Goal: Check status: Check status

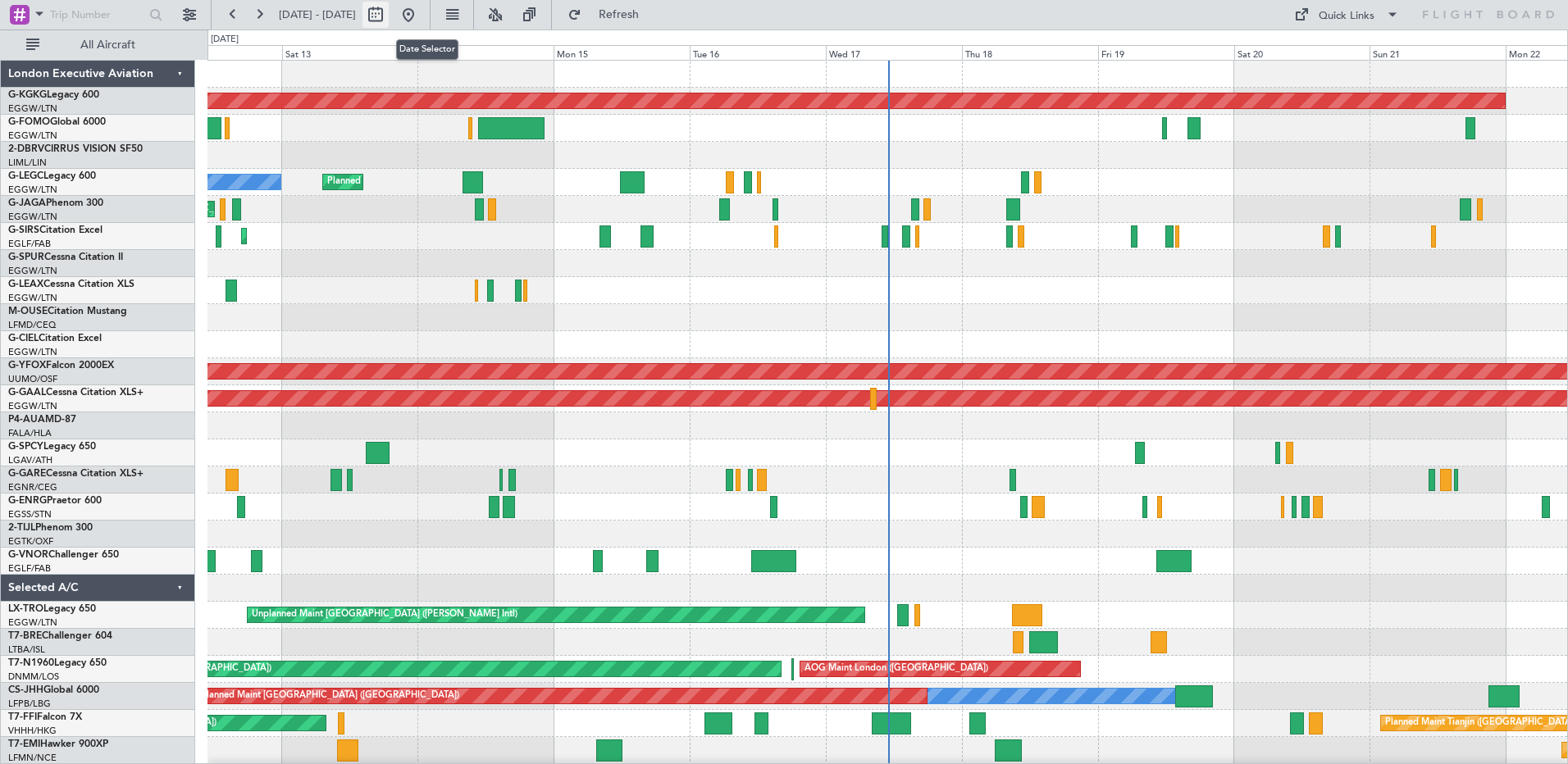
click at [389, 19] on button at bounding box center [376, 15] width 27 height 27
select select "9"
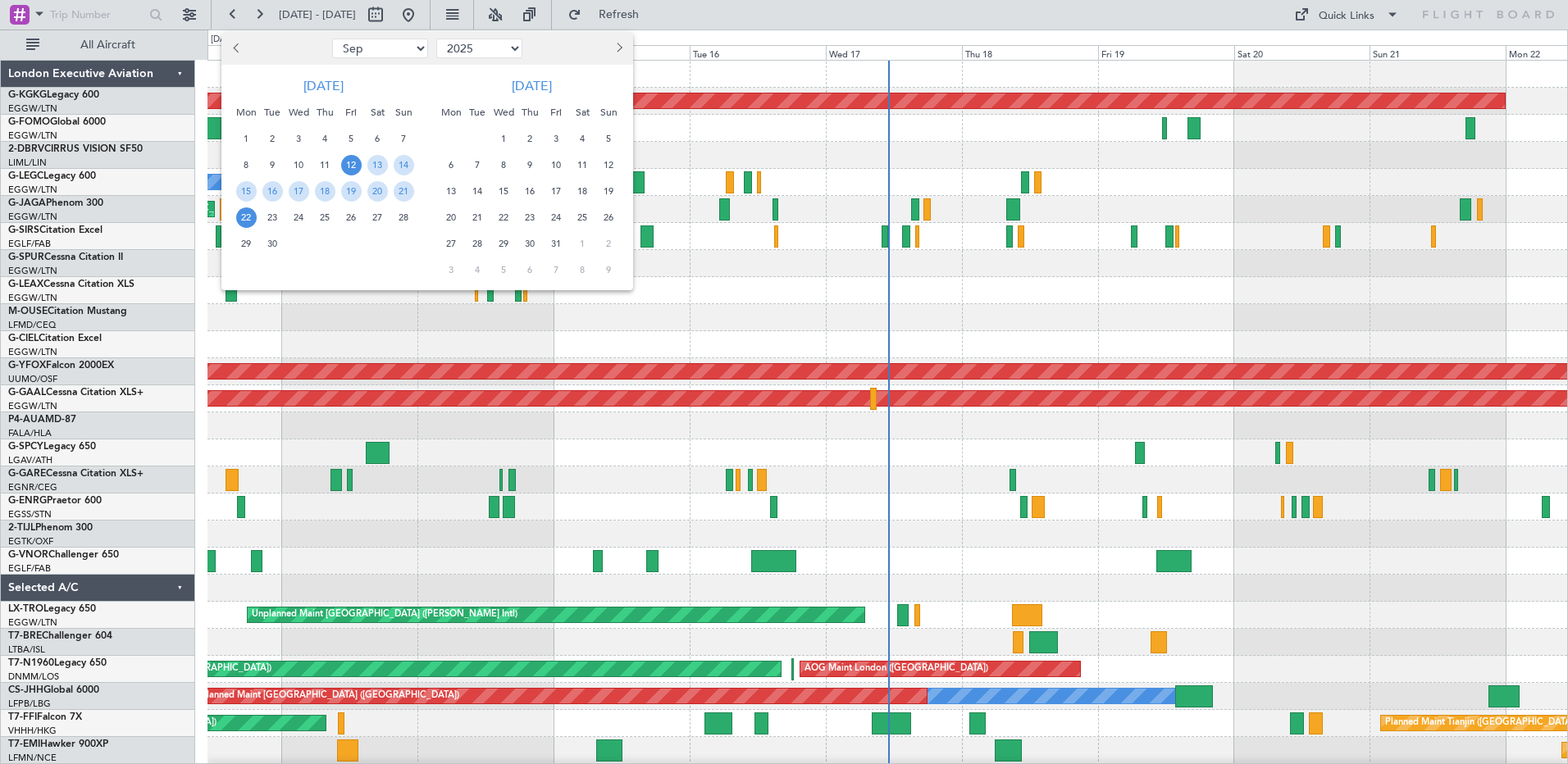
click at [513, 47] on select "2015 2016 2017 2018 2019 2020 2021 2022 2023 2024 2025 2026 2027 2028 2029 2030…" at bounding box center [479, 48] width 86 height 19
select select "2022"
click at [436, 38] on select "2015 2016 2017 2018 2019 2020 2021 2022 2023 2024 2025 2026 2027 2028 2029 2030…" at bounding box center [479, 48] width 86 height 19
click at [240, 49] on span "Previous month" at bounding box center [238, 47] width 10 height 10
select select "8"
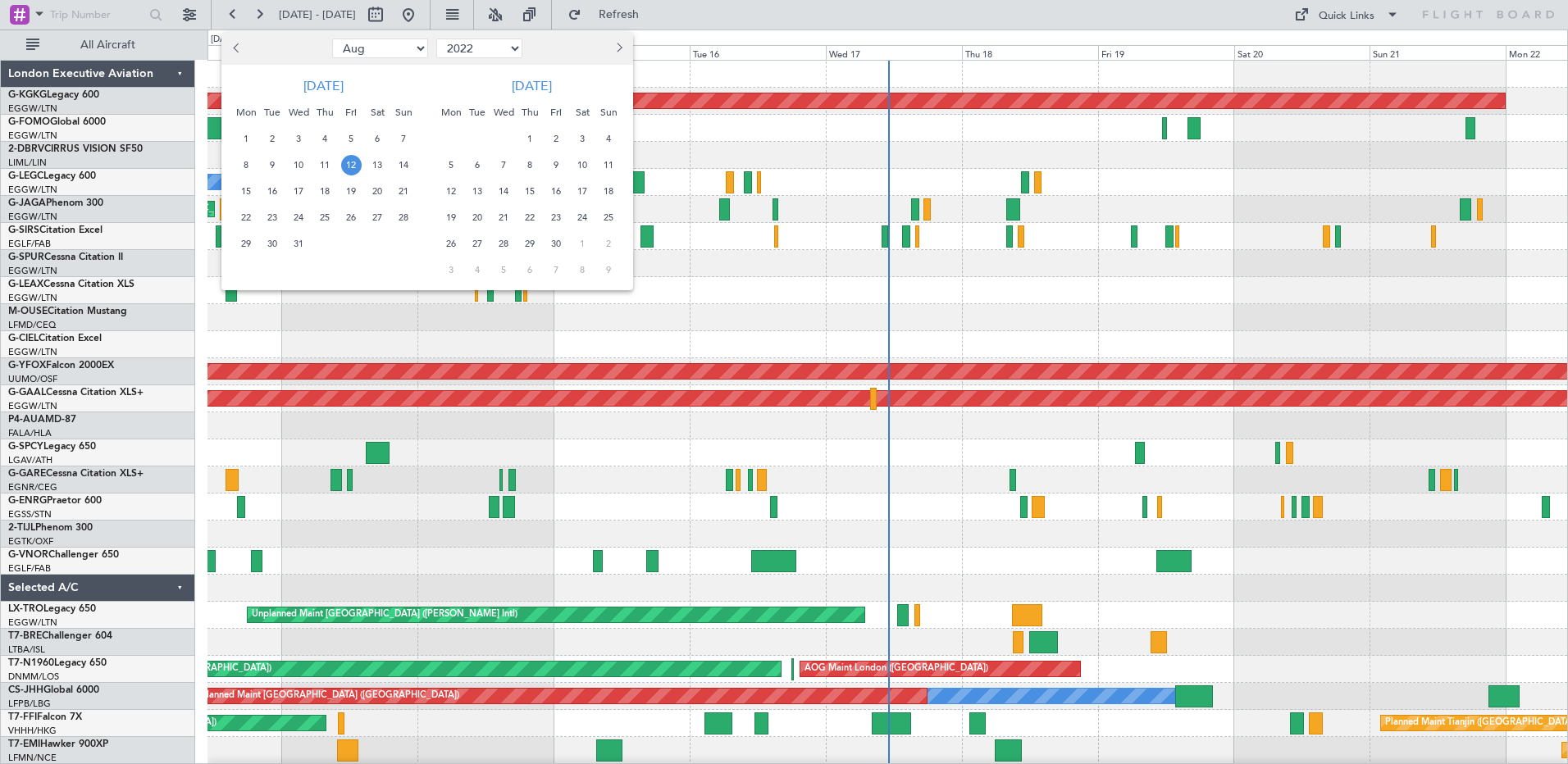
click at [353, 170] on span "12" at bounding box center [351, 165] width 20 height 20
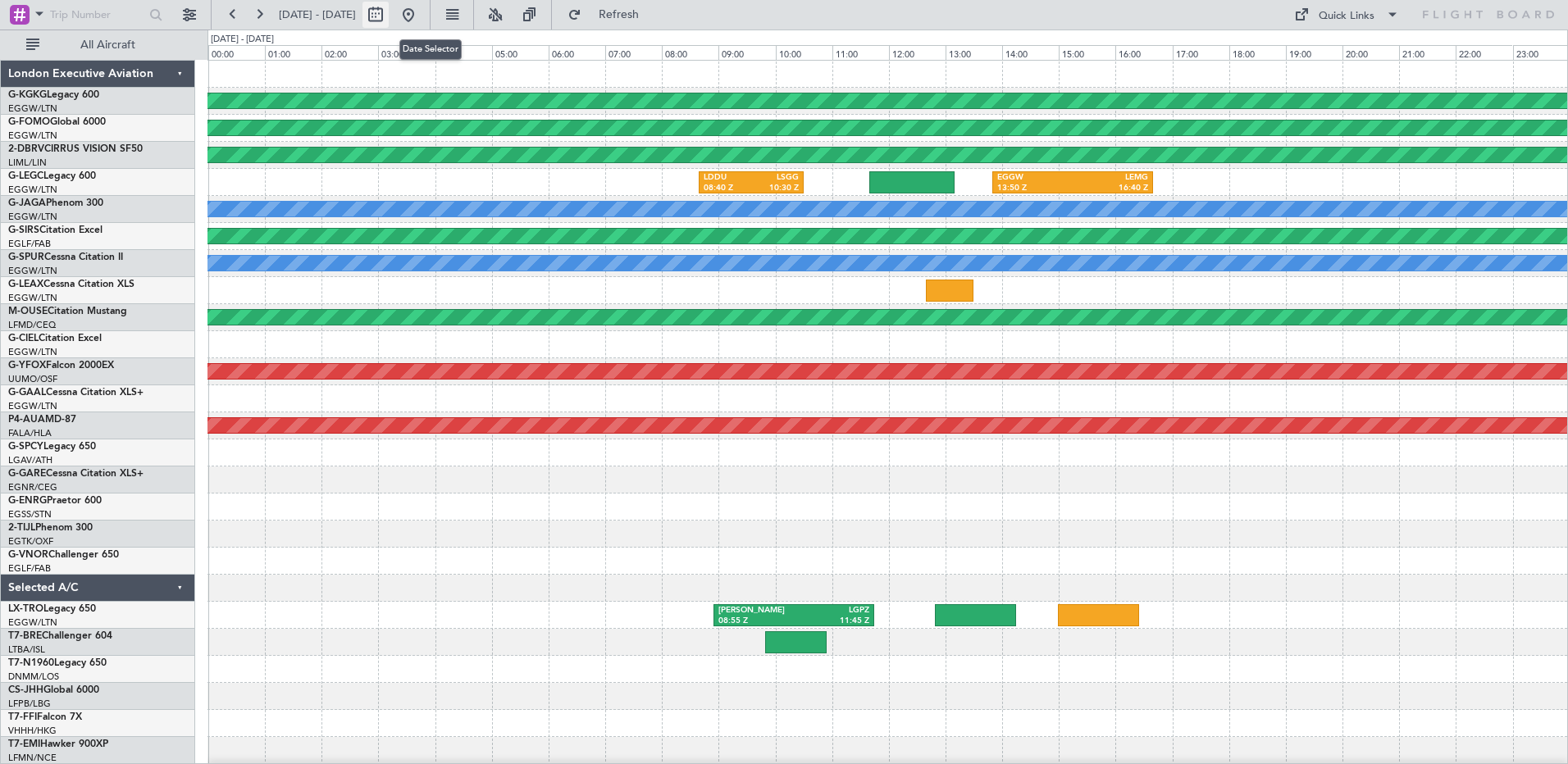
click at [389, 12] on button at bounding box center [376, 15] width 27 height 27
select select "8"
select select "2022"
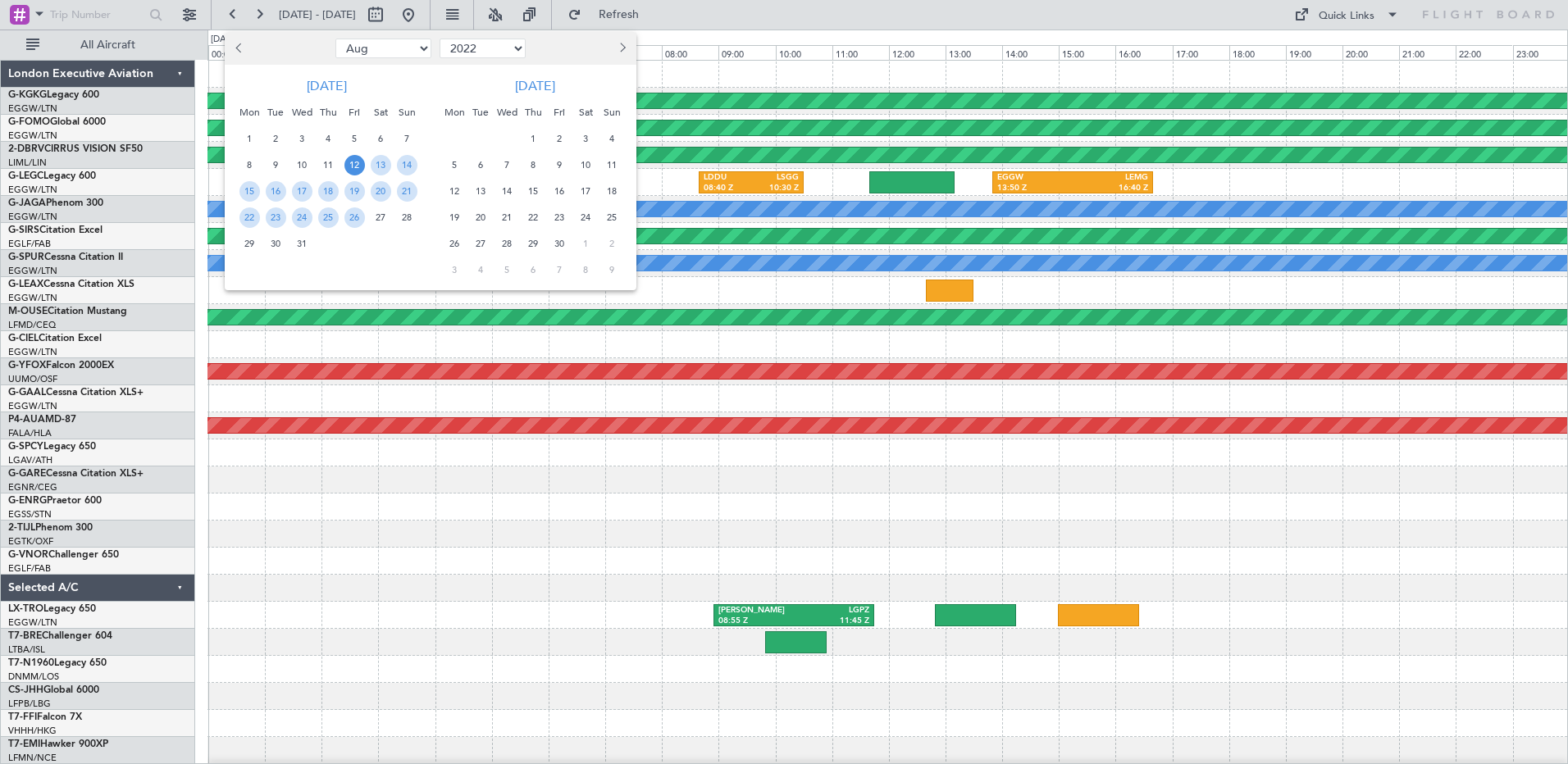
click at [238, 49] on span "Previous month" at bounding box center [241, 47] width 10 height 10
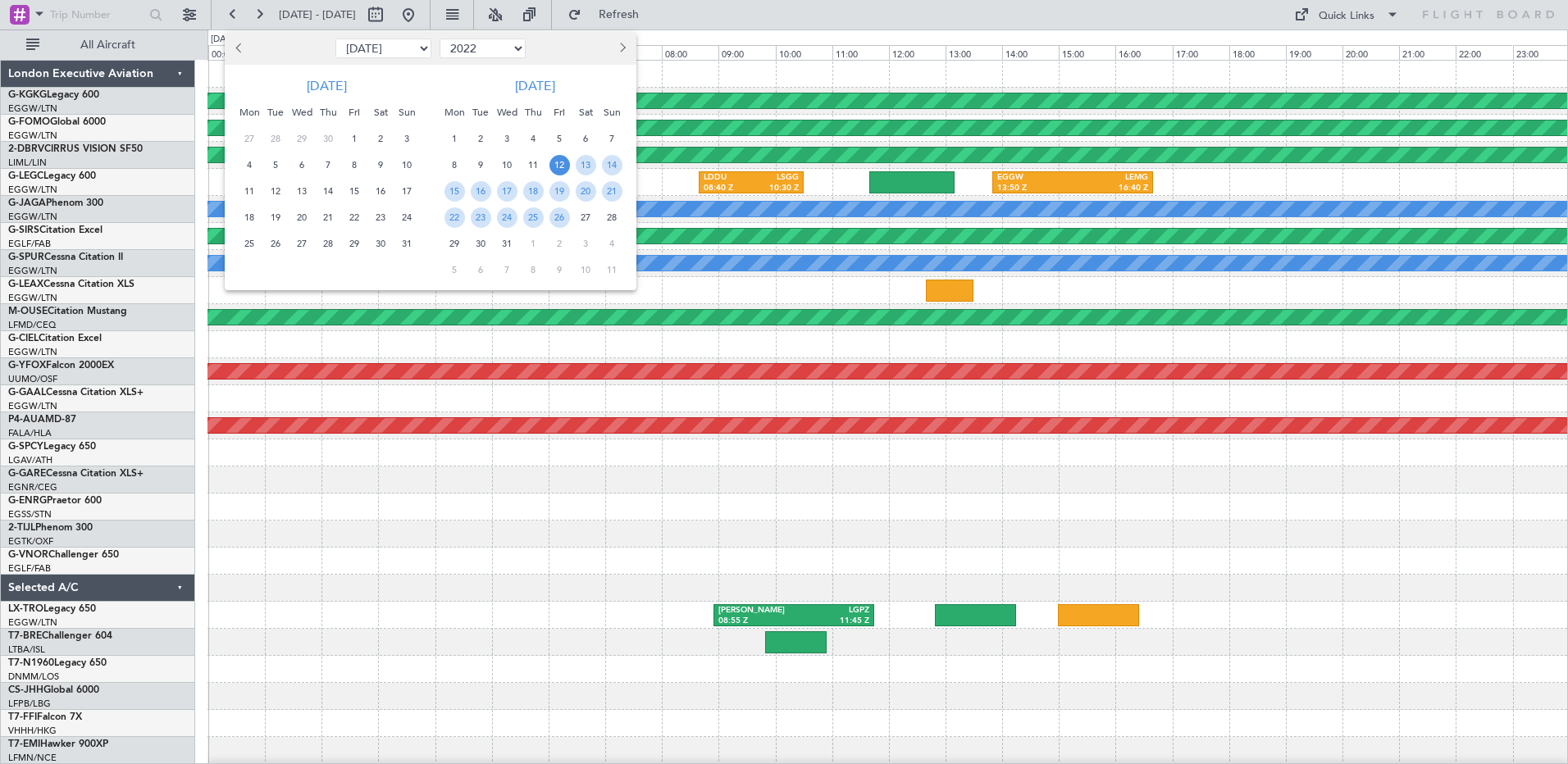
click at [238, 49] on span "Previous month" at bounding box center [241, 47] width 10 height 10
select select "5"
click at [410, 245] on span "29" at bounding box center [407, 244] width 20 height 20
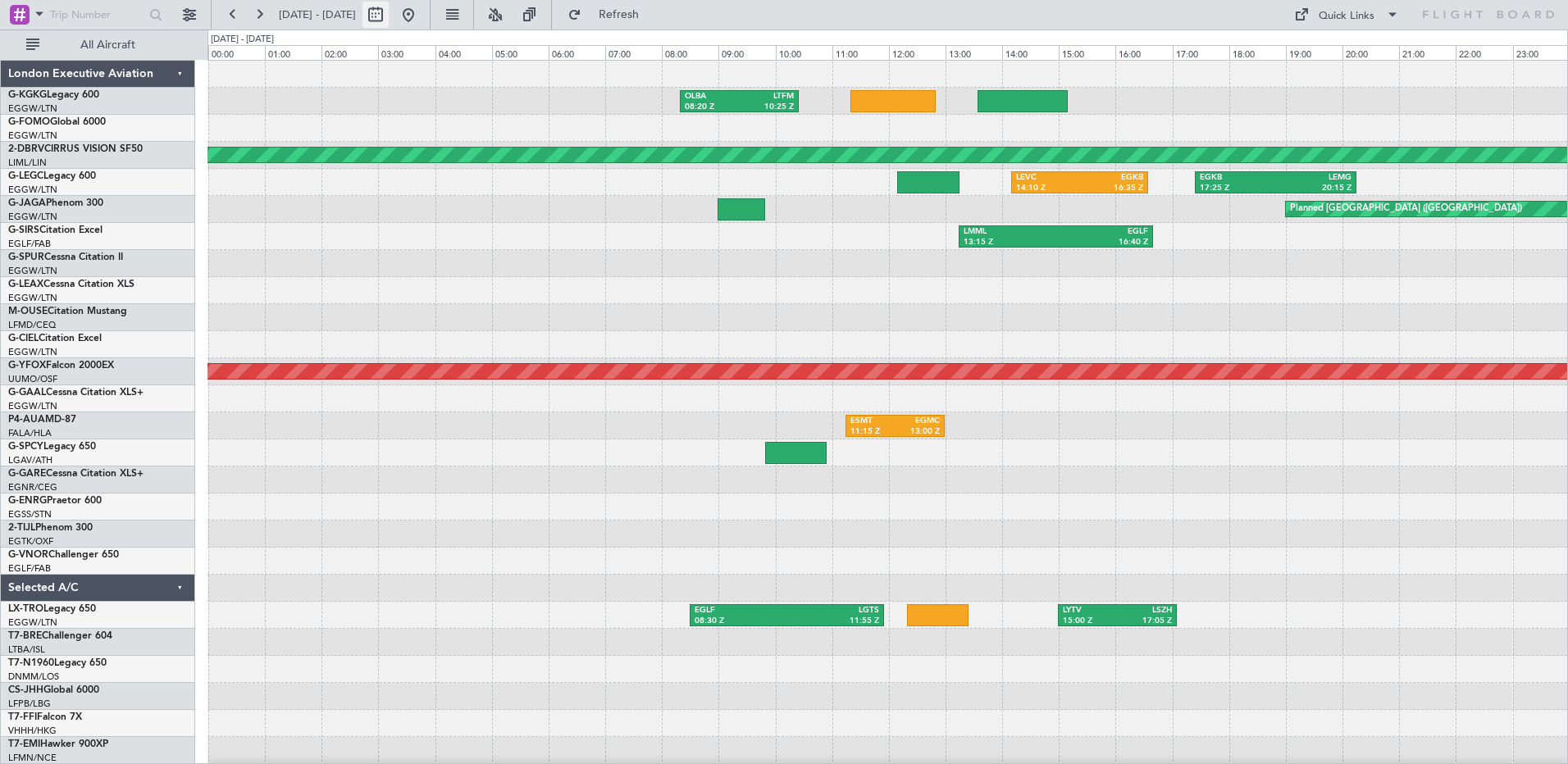
click at [389, 18] on button at bounding box center [376, 15] width 27 height 27
select select "5"
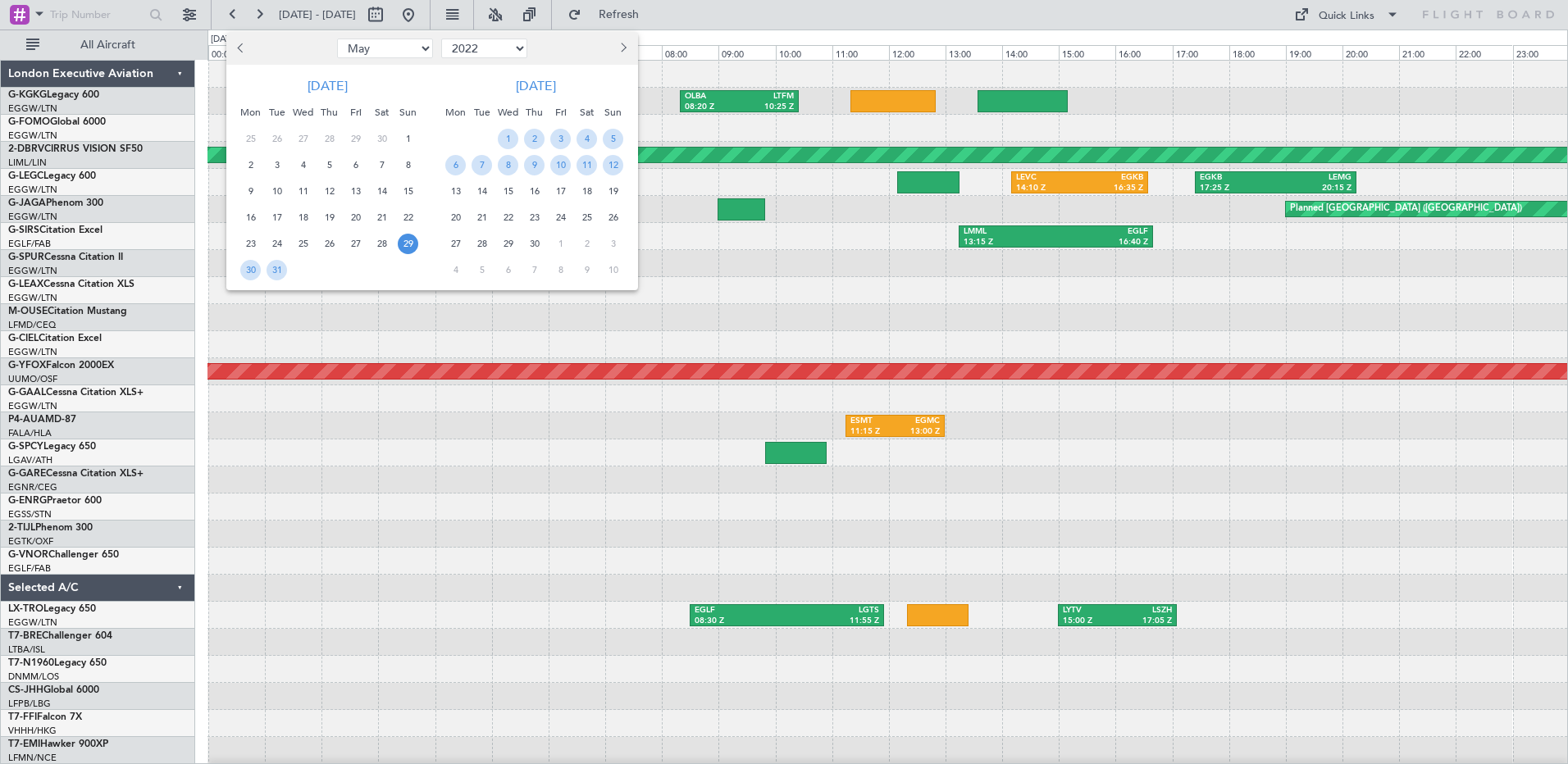
click at [522, 51] on select "2012 2013 2014 2015 2016 2017 2018 2019 2020 2021 2022 2023 2024 2025 2026 2027…" at bounding box center [484, 48] width 86 height 19
select select "2025"
click at [441, 38] on select "2012 2013 2014 2015 2016 2017 2018 2019 2020 2021 2022 2023 2024 2025 2026 2027…" at bounding box center [484, 48] width 86 height 19
click at [534, 191] on span "12" at bounding box center [534, 191] width 20 height 20
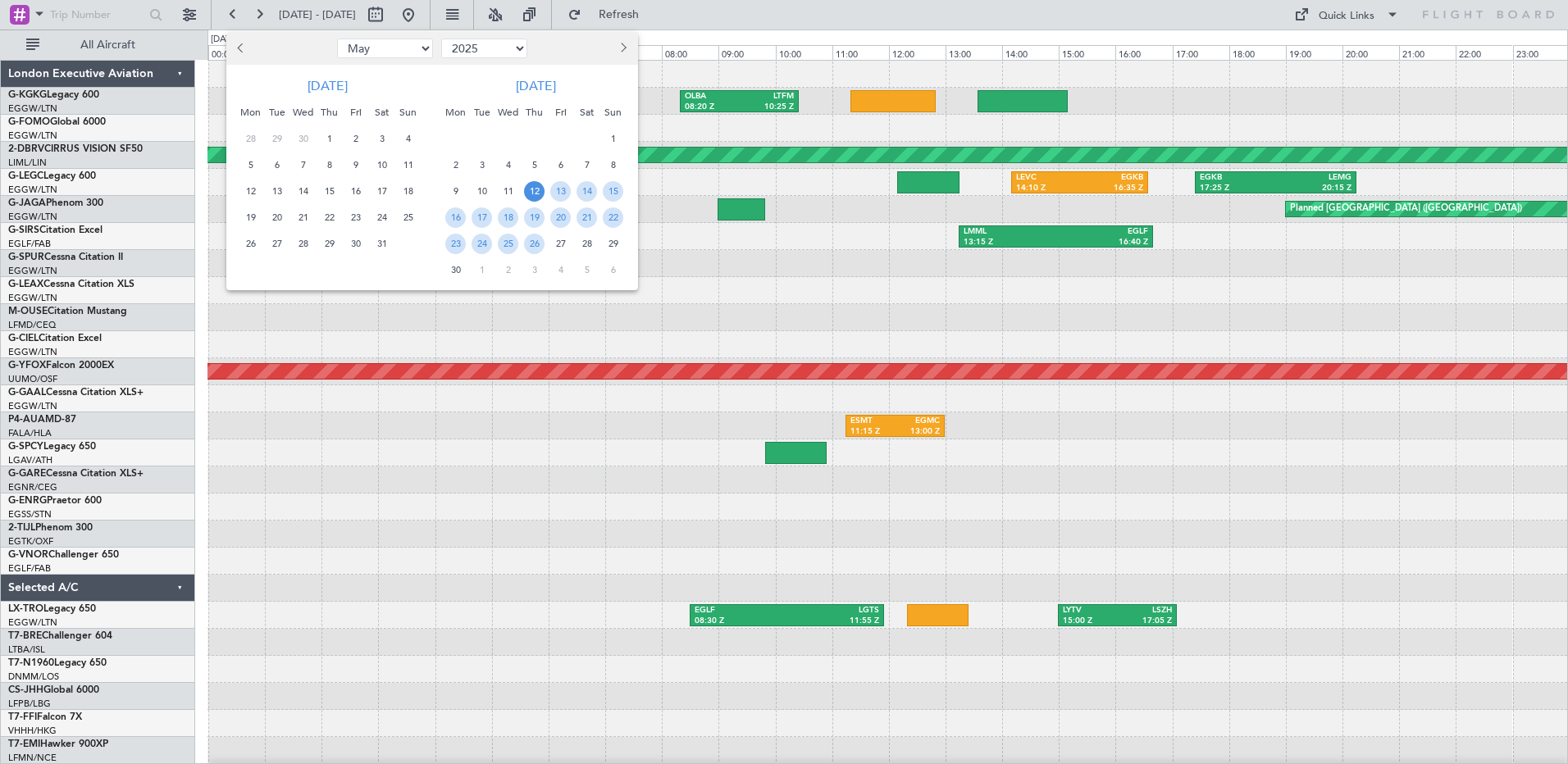
click at [534, 191] on span "12" at bounding box center [534, 191] width 20 height 20
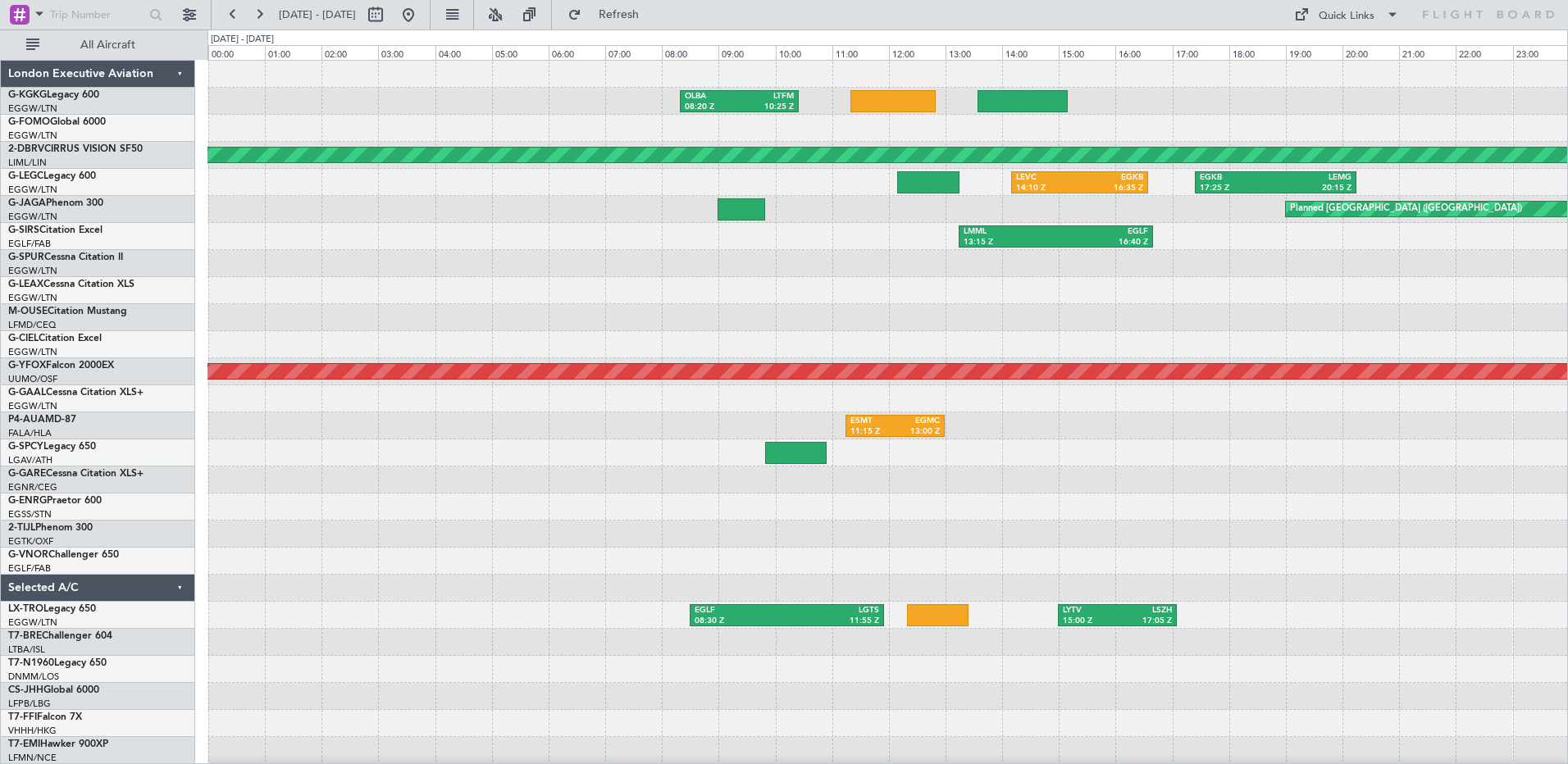
select select "6"
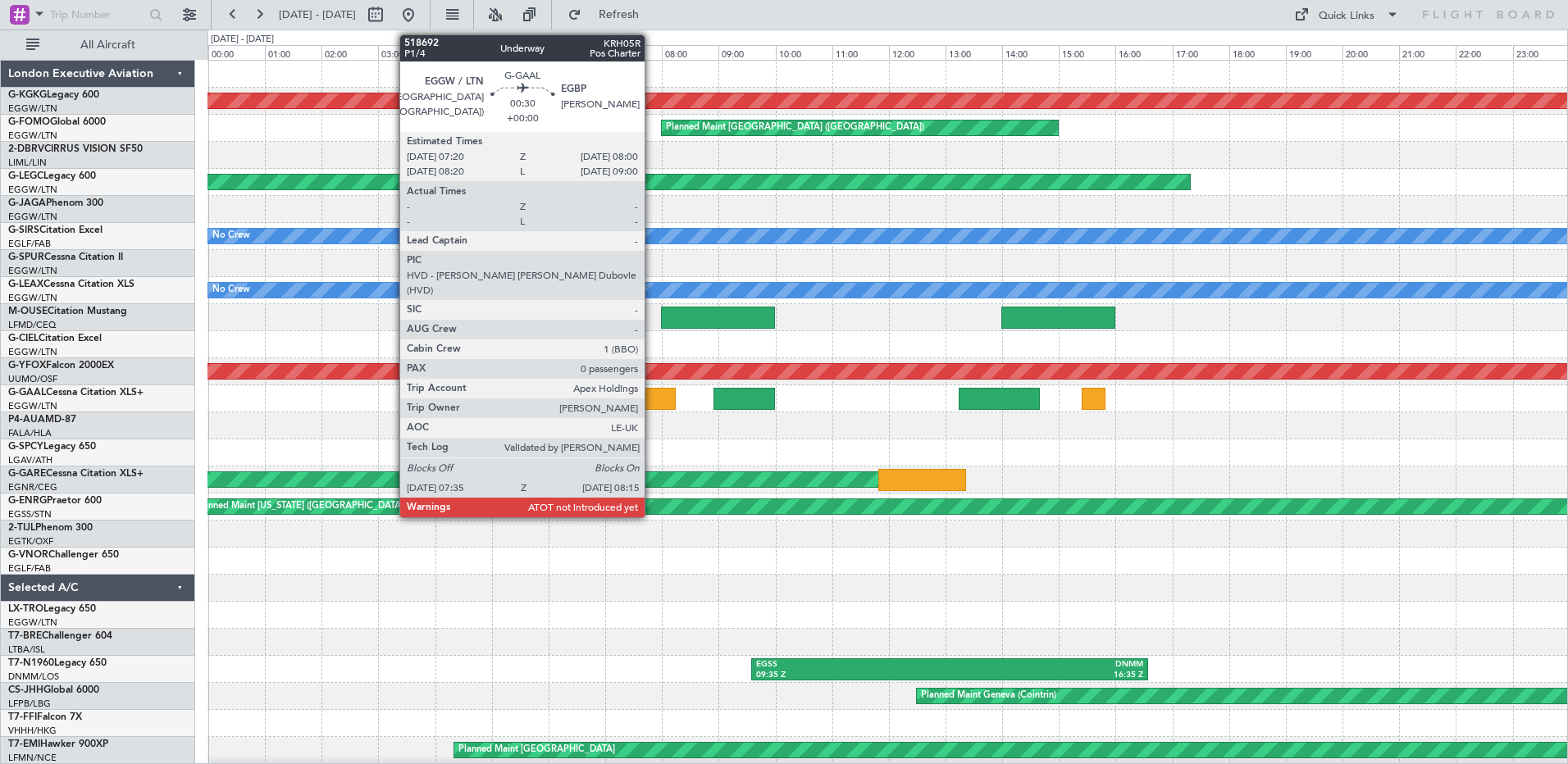
click at [652, 401] on div at bounding box center [656, 399] width 38 height 22
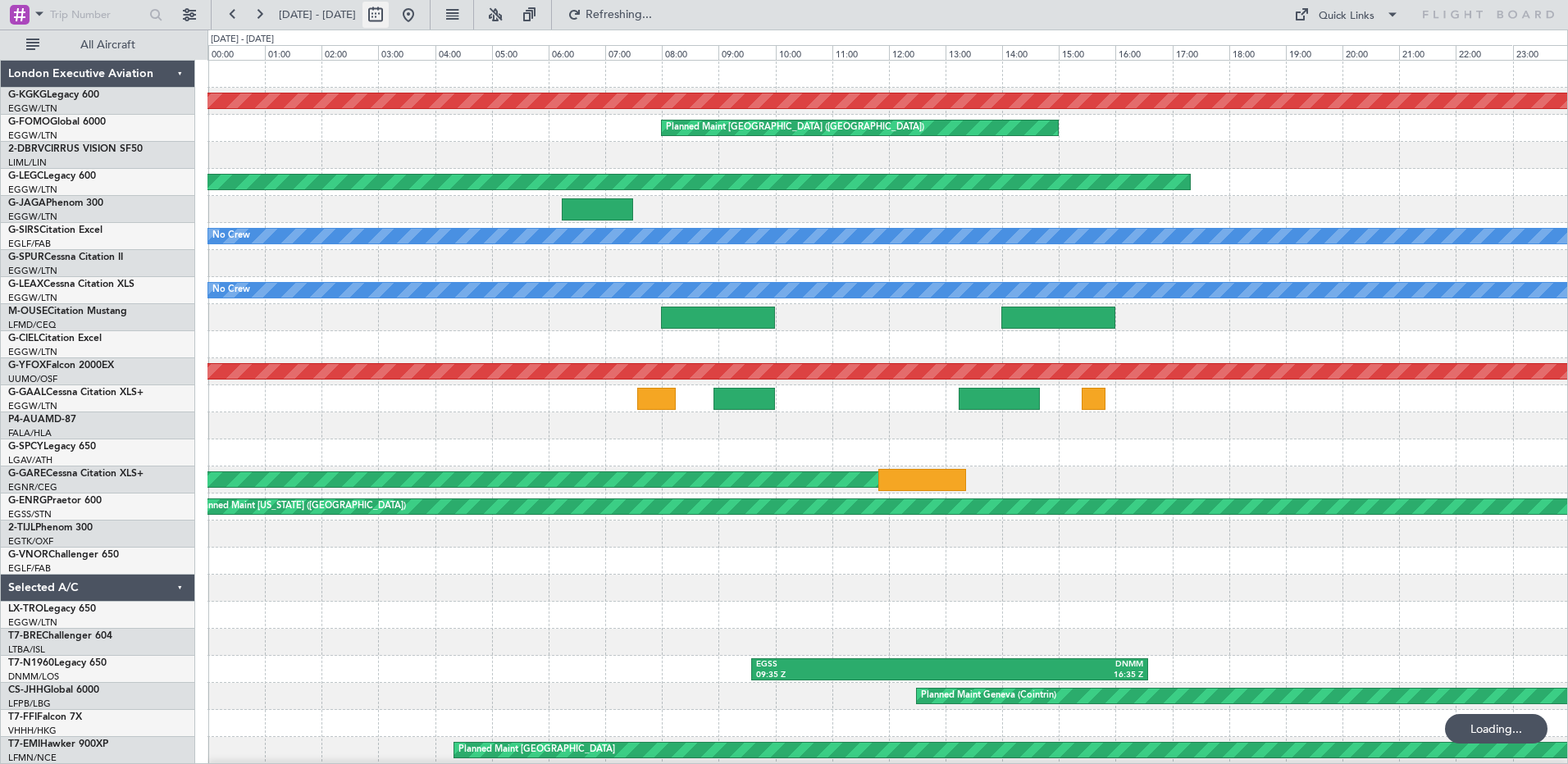
click at [389, 14] on button at bounding box center [376, 15] width 27 height 27
select select "6"
select select "2025"
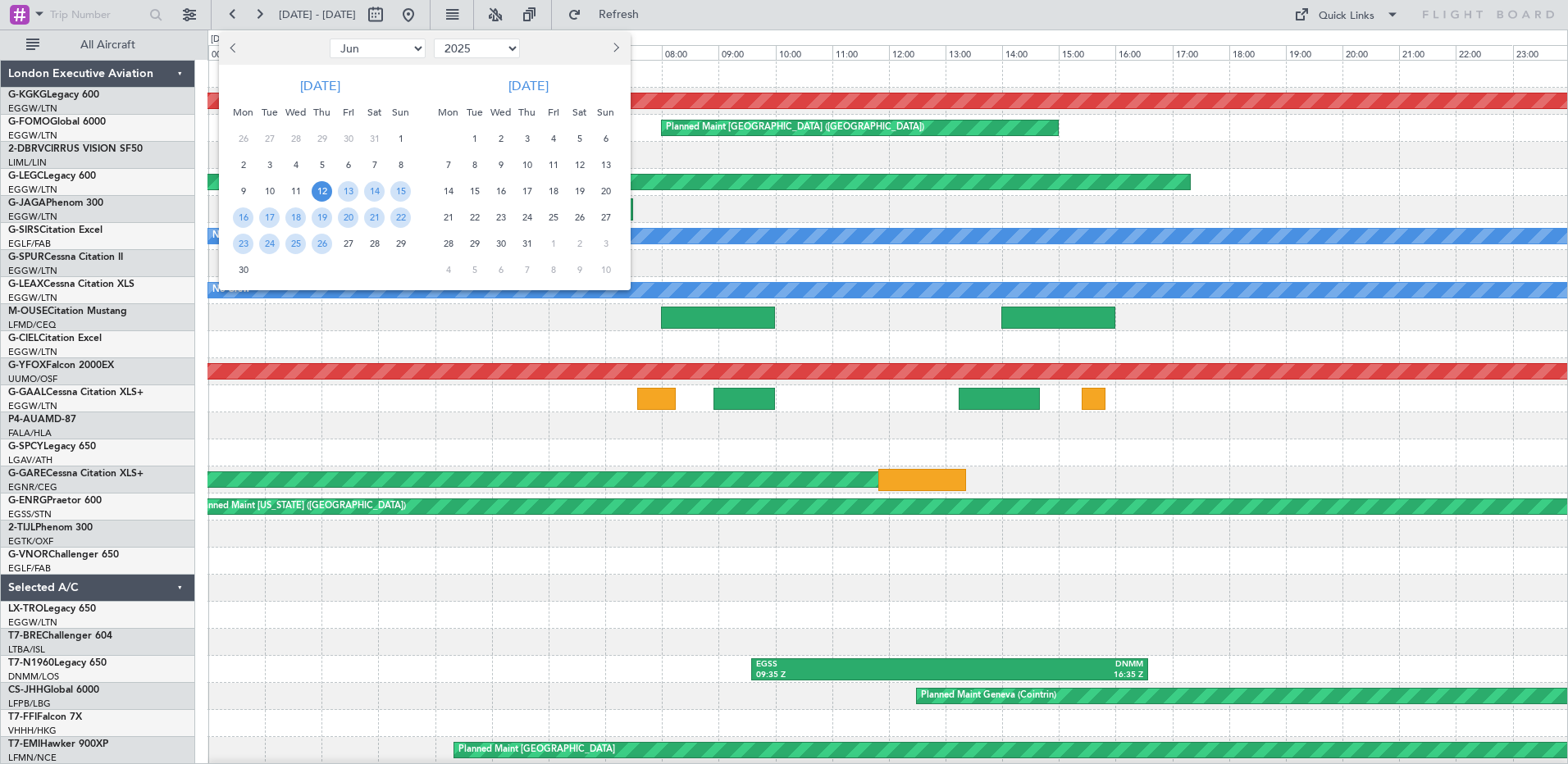
click at [615, 44] on span "Next month" at bounding box center [615, 47] width 10 height 10
select select "9"
click at [300, 185] on span "17" at bounding box center [295, 191] width 20 height 20
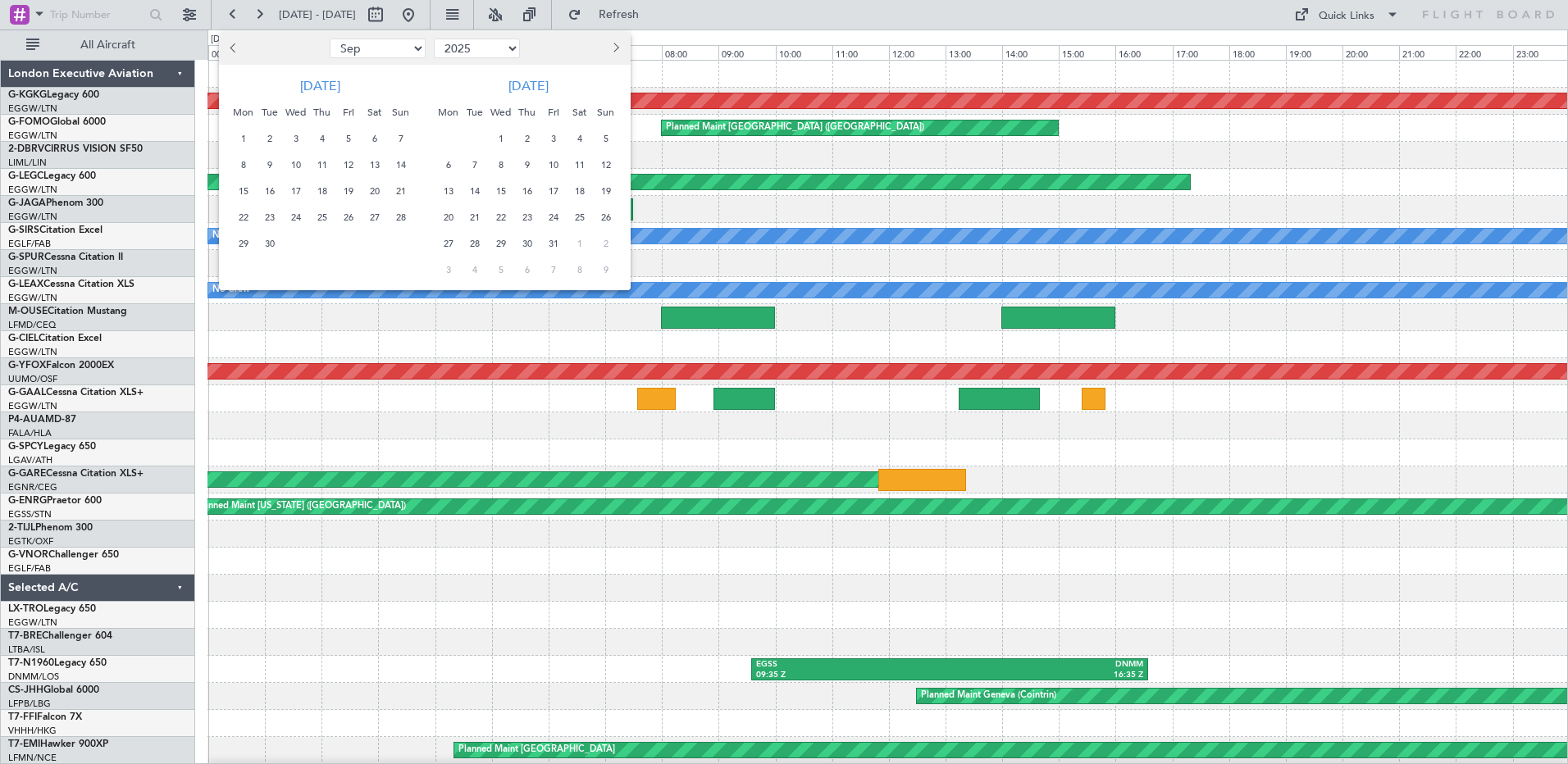
click at [300, 185] on span "17" at bounding box center [295, 191] width 20 height 20
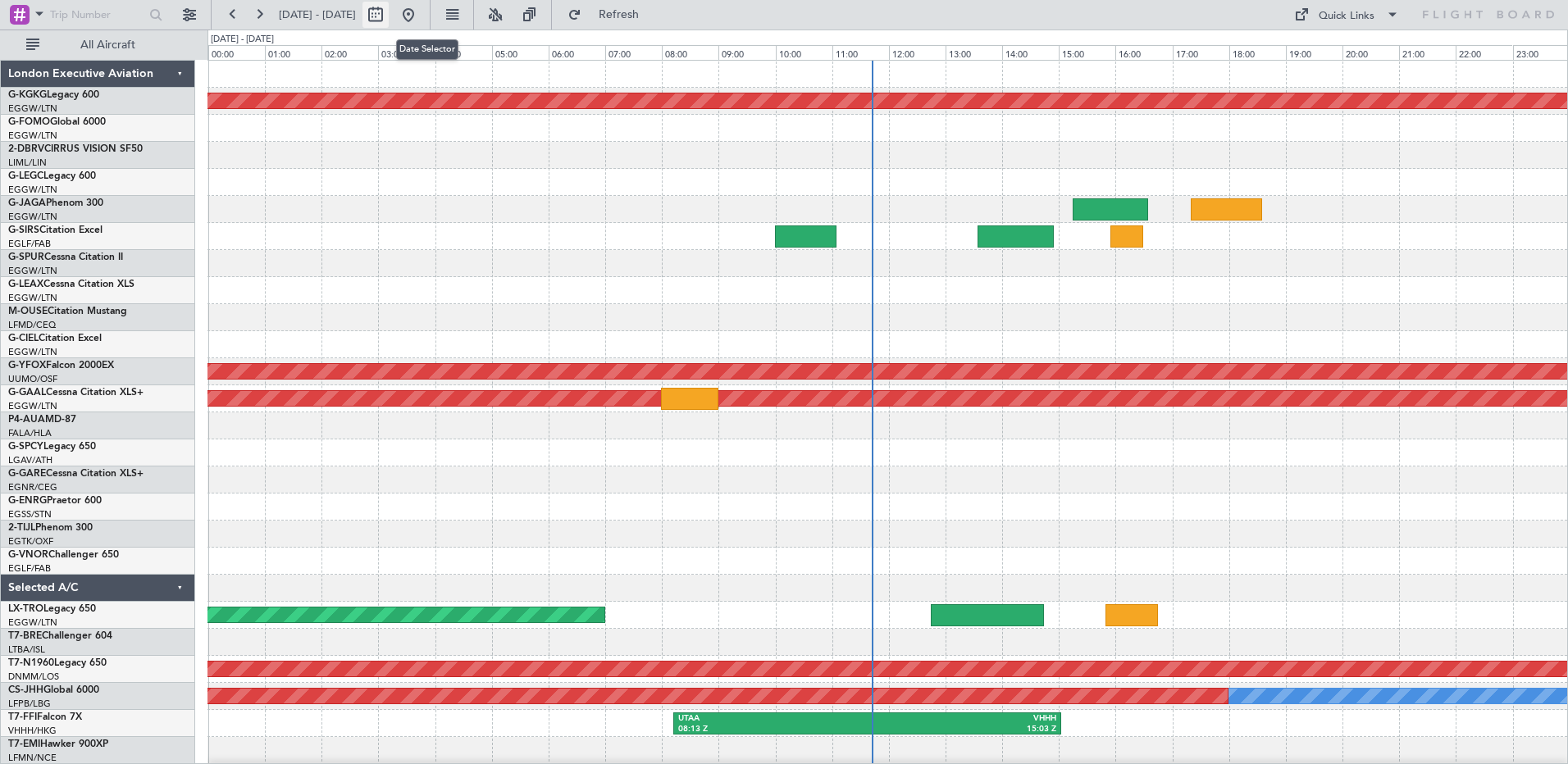
click at [389, 15] on button at bounding box center [376, 15] width 27 height 27
select select "9"
select select "2025"
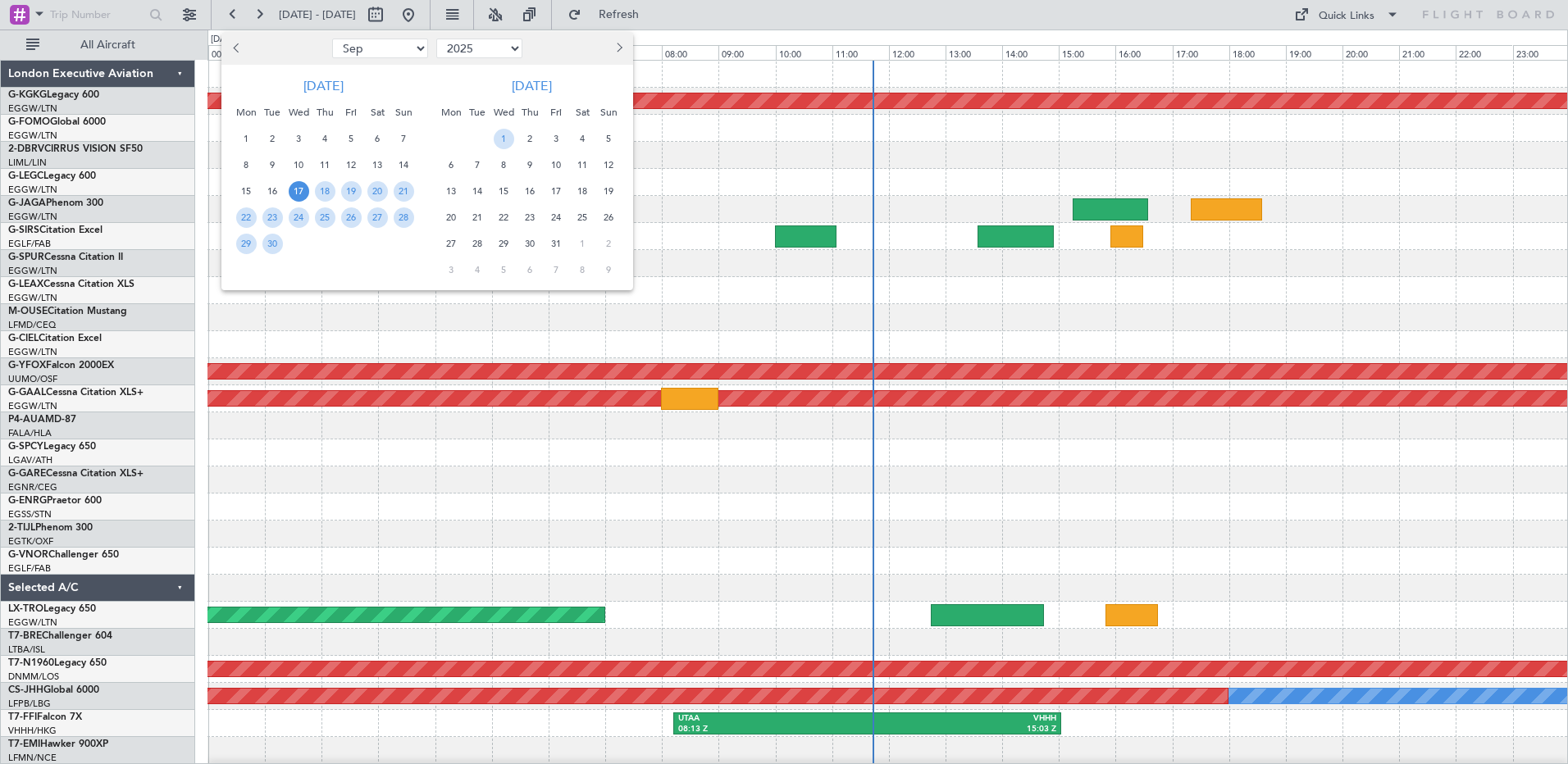
click at [1413, 531] on div at bounding box center [784, 382] width 1568 height 764
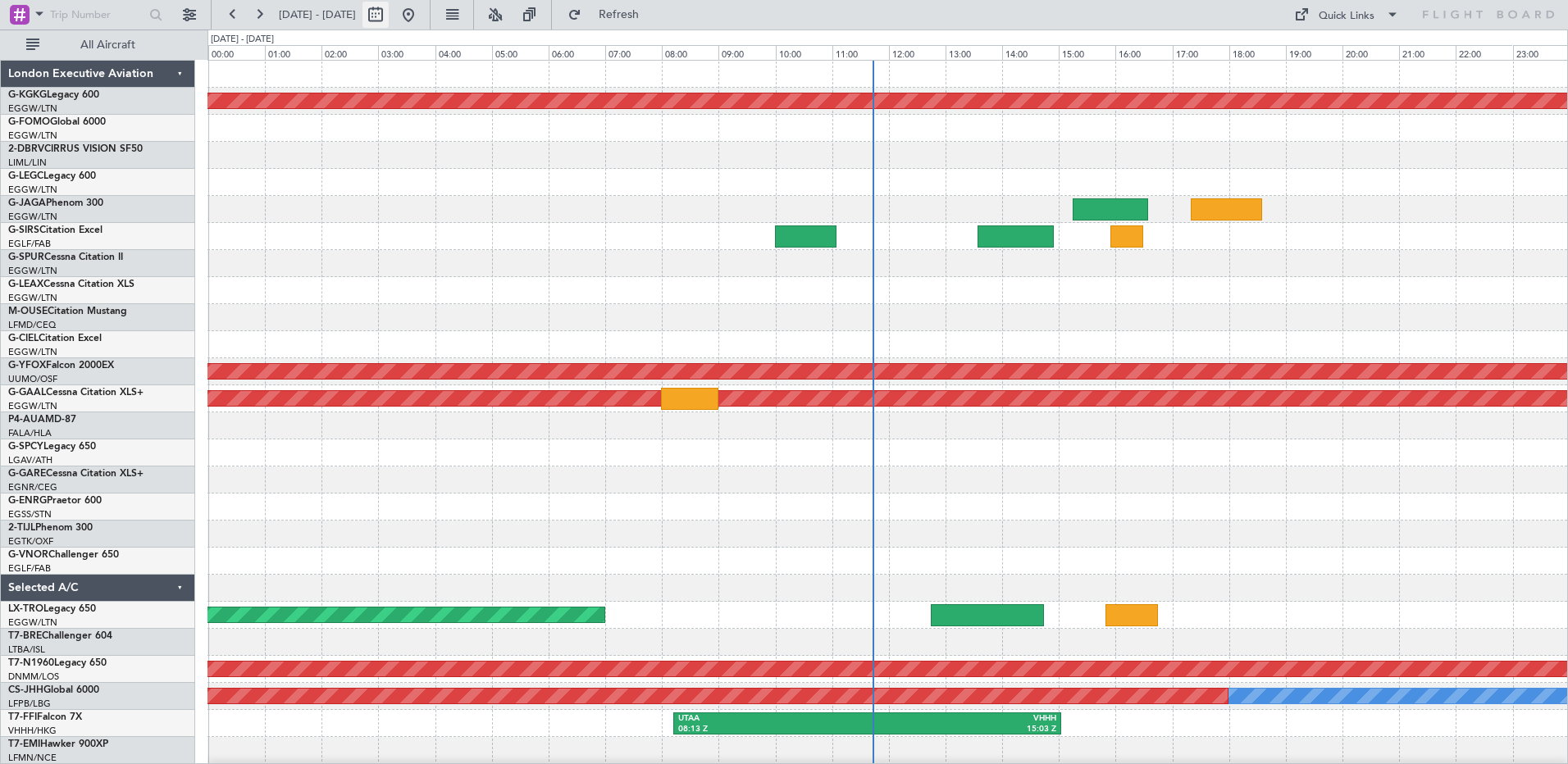
click at [389, 13] on button at bounding box center [376, 15] width 27 height 27
select select "9"
select select "2025"
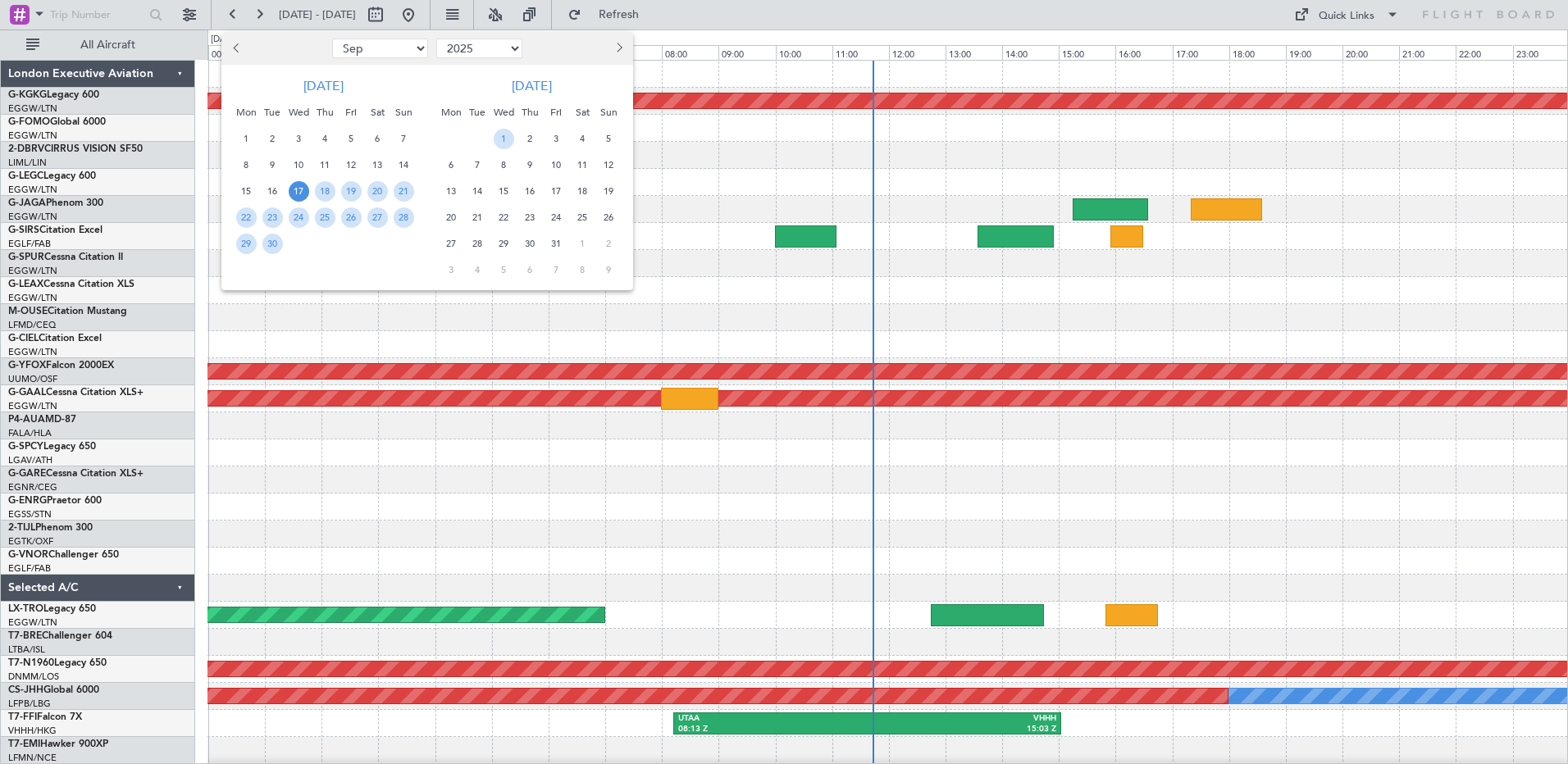
click at [238, 51] on span "Previous month" at bounding box center [238, 47] width 10 height 10
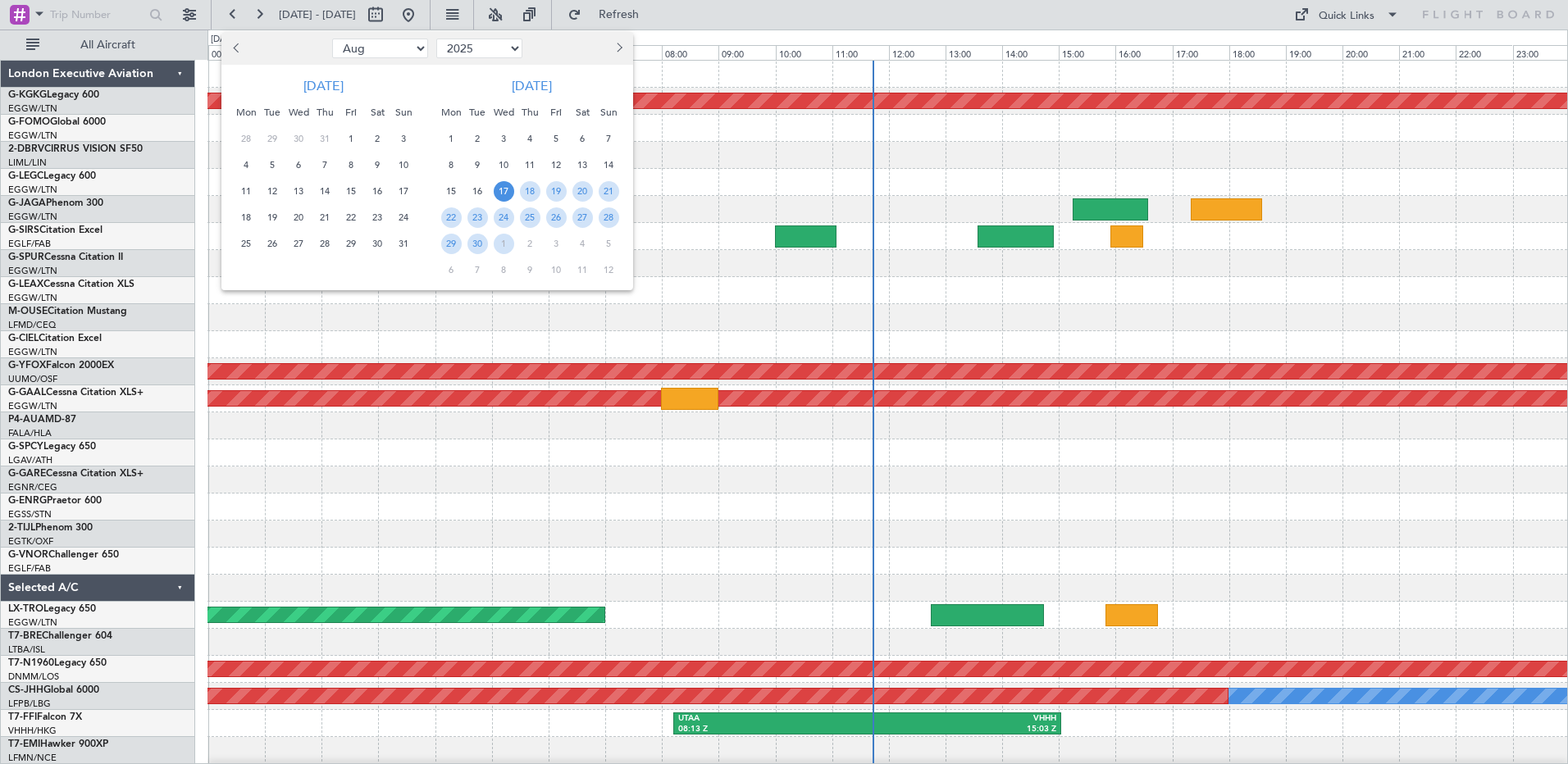
click at [238, 51] on span "Previous month" at bounding box center [238, 47] width 10 height 10
select select "6"
click at [269, 247] on span "24" at bounding box center [272, 244] width 20 height 20
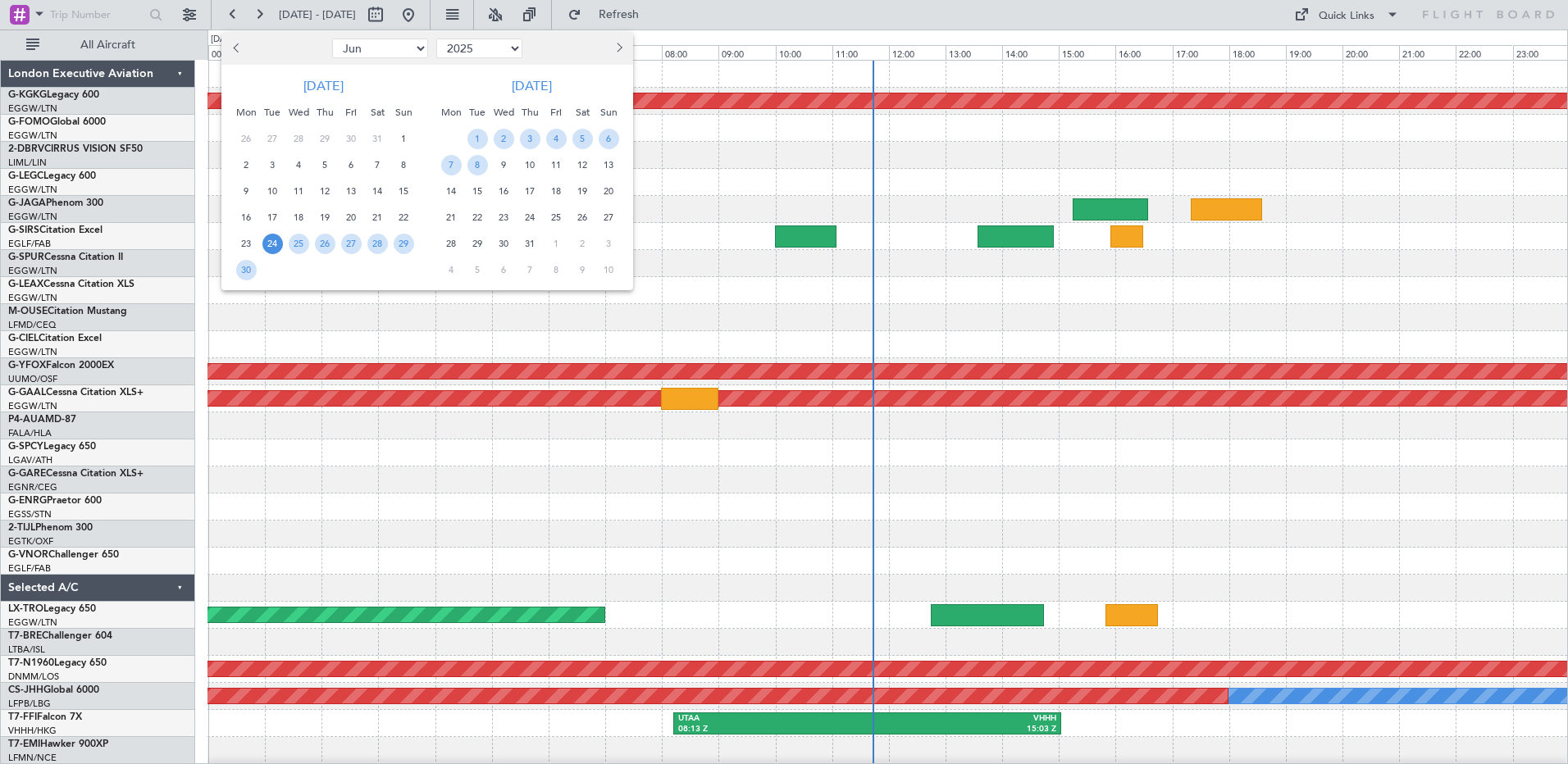
click at [272, 242] on span "24" at bounding box center [272, 244] width 20 height 20
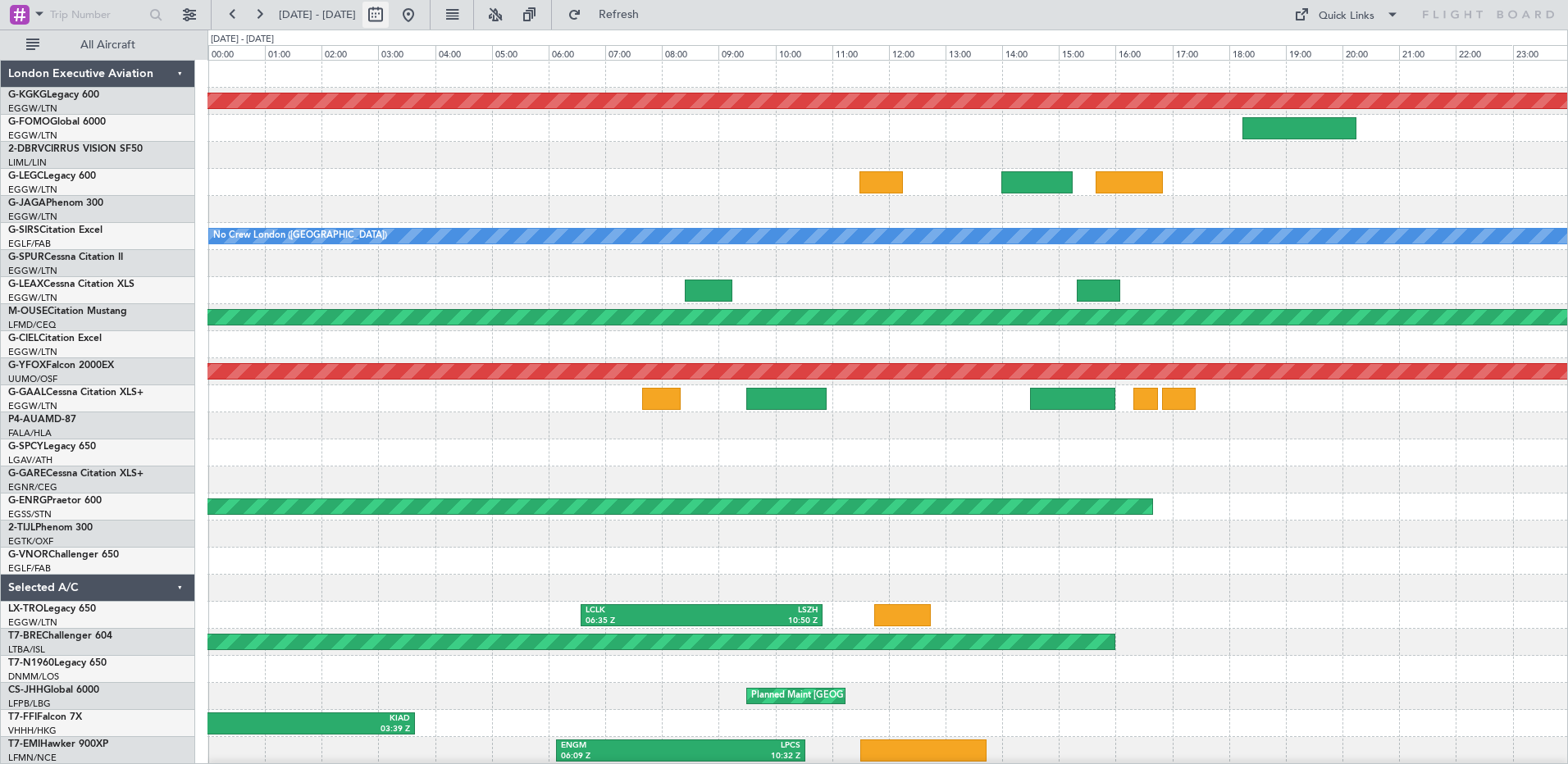
click at [389, 14] on button at bounding box center [376, 15] width 27 height 27
select select "6"
select select "2025"
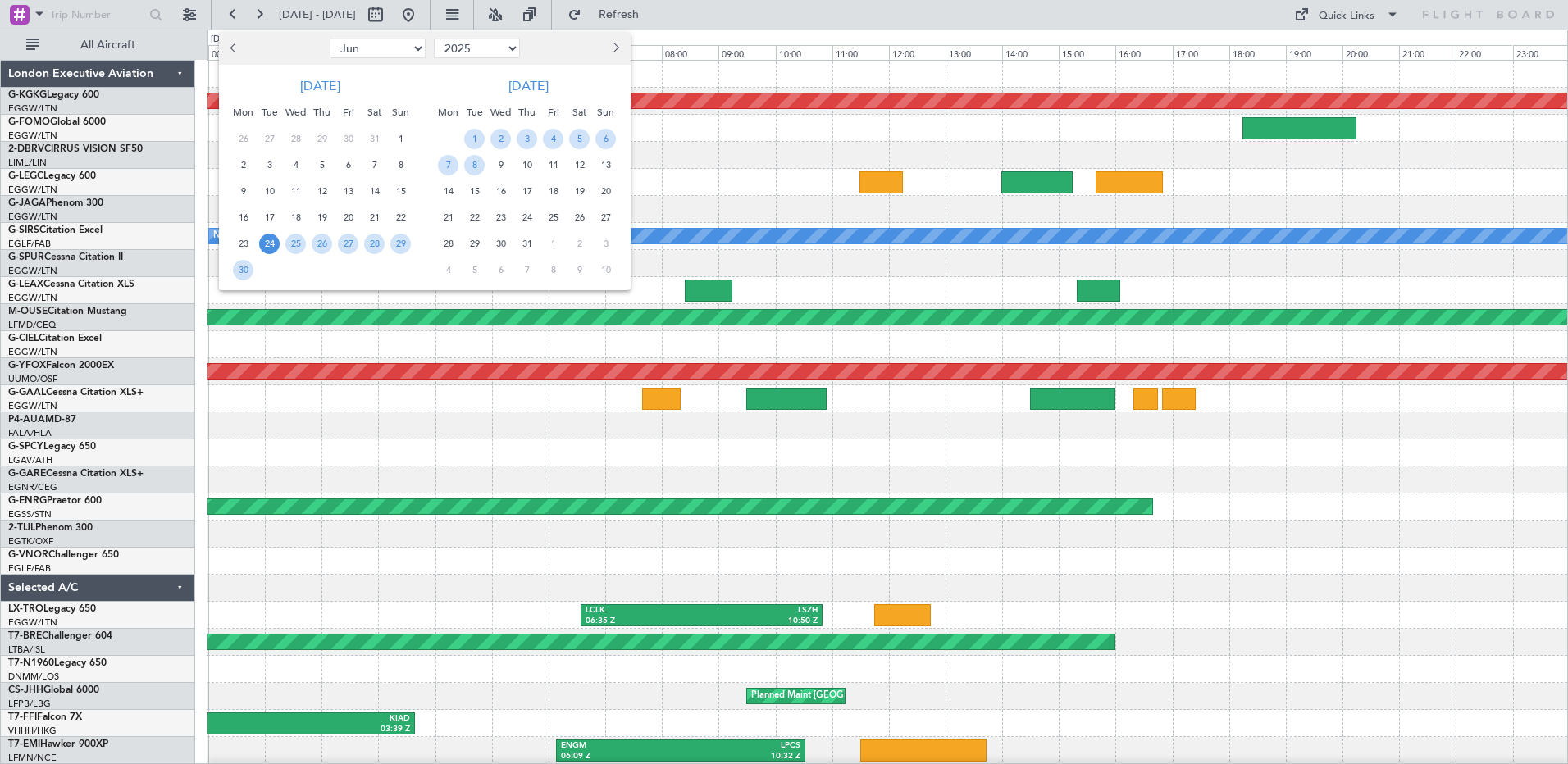
click at [615, 49] on span "Next month" at bounding box center [615, 47] width 10 height 10
select select "8"
click at [761, 8] on div at bounding box center [784, 382] width 1568 height 764
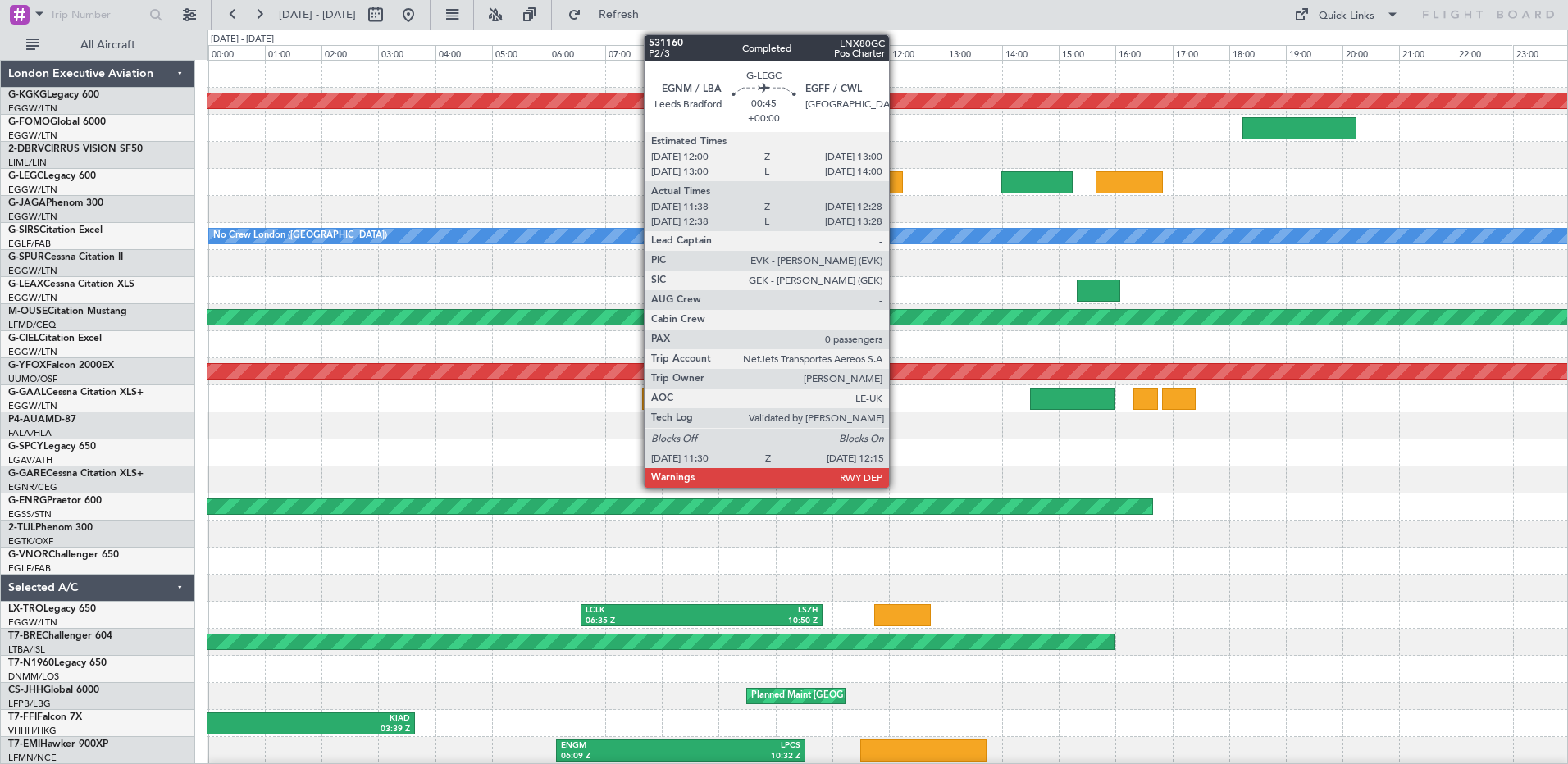
click at [888, 177] on div at bounding box center [881, 182] width 43 height 22
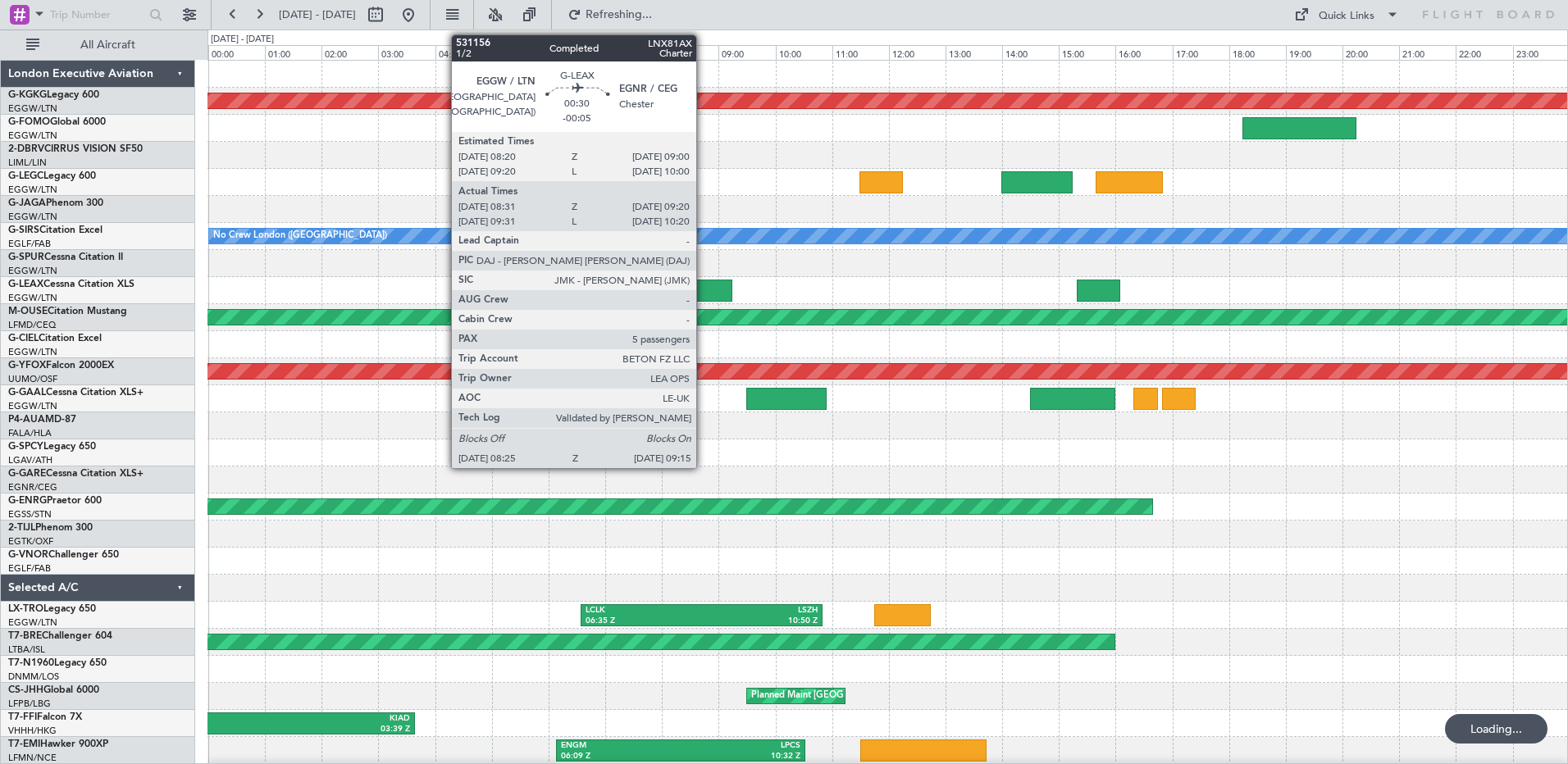
click at [704, 292] on div at bounding box center [709, 291] width 48 height 22
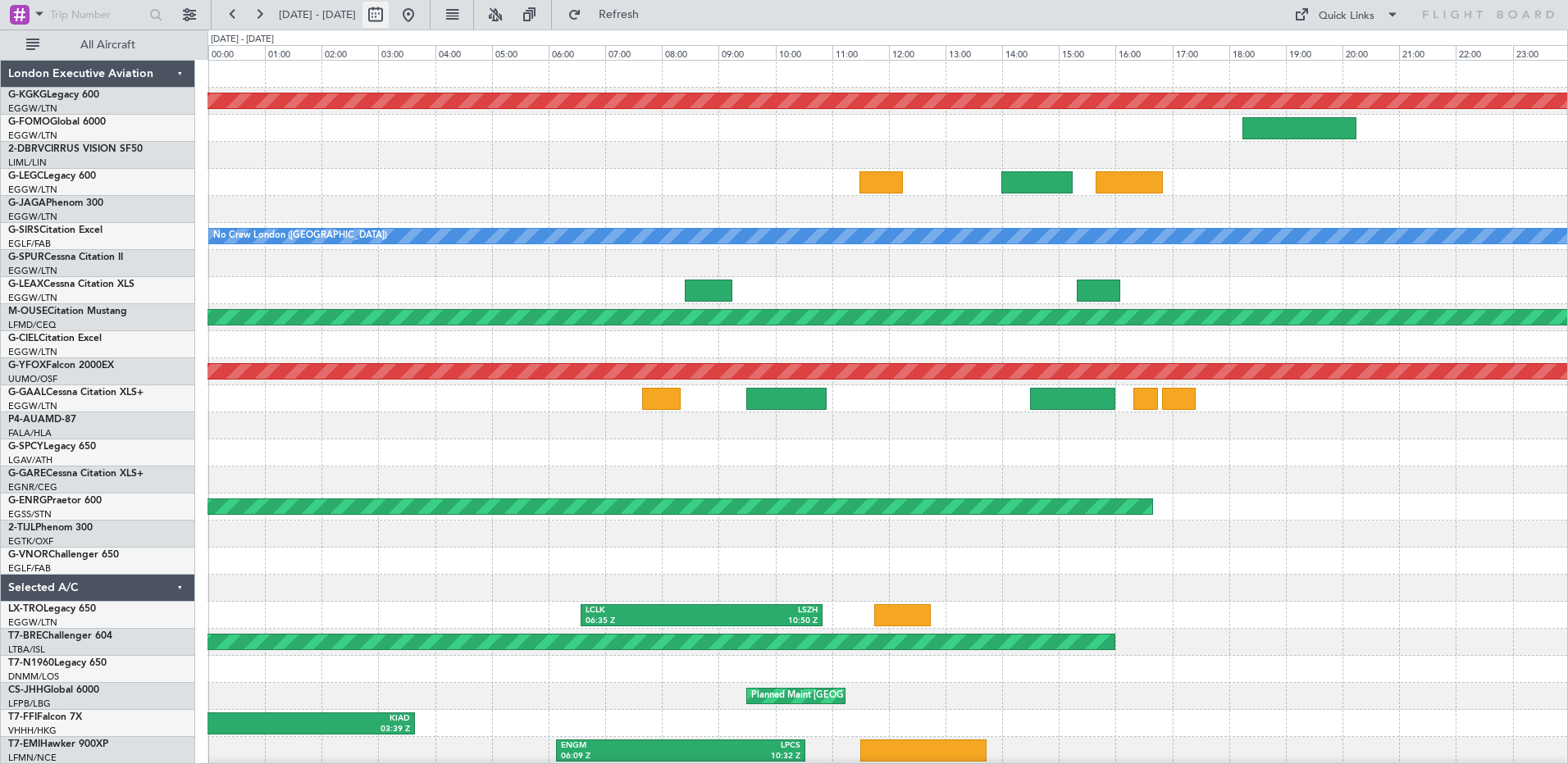
click at [389, 19] on button at bounding box center [376, 15] width 27 height 27
select select "8"
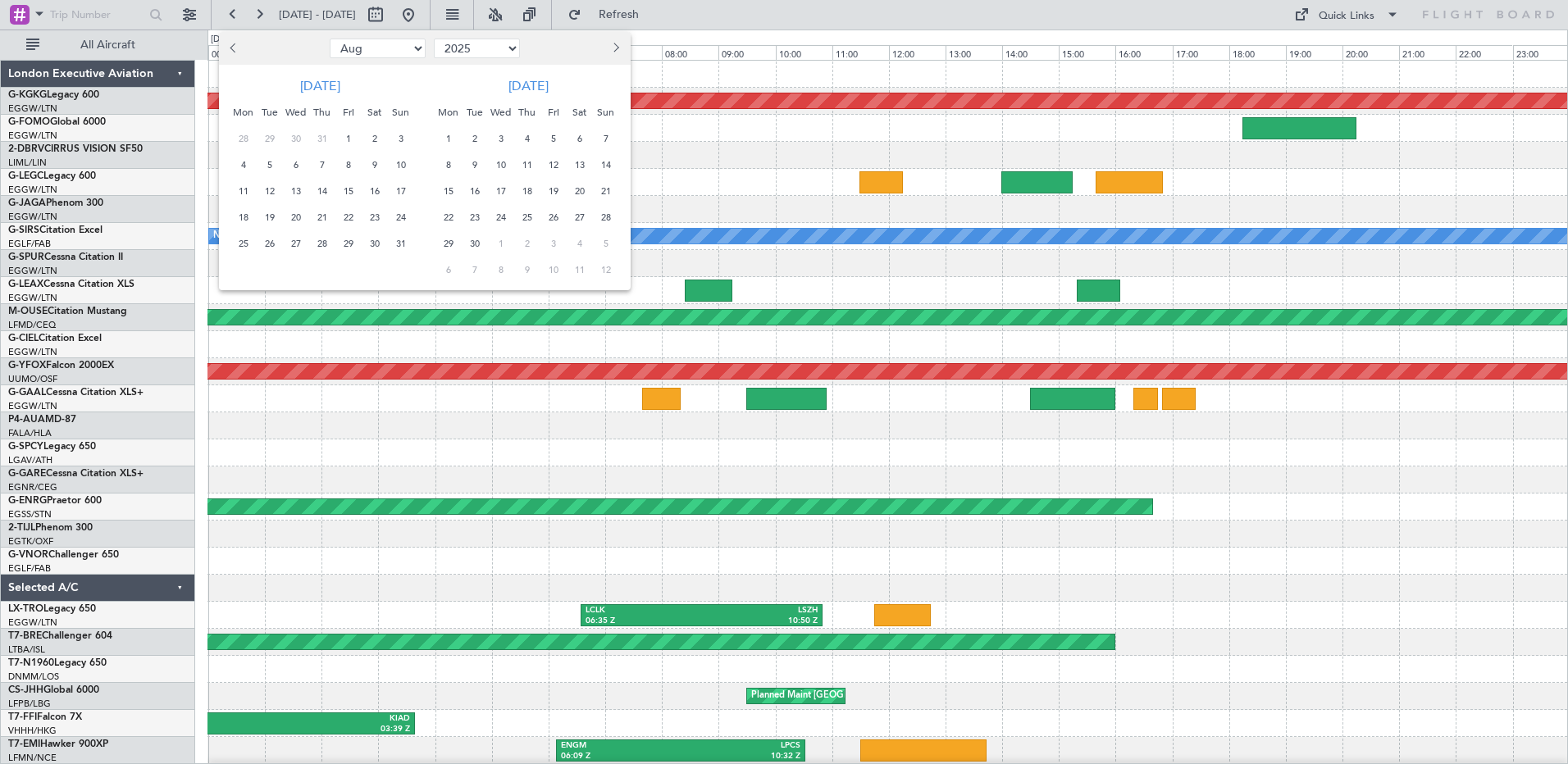
click at [510, 47] on select "2015 2016 2017 2018 2019 2020 2021 2022 2023 2024 2025 2026 2027 2028 2029 2030…" at bounding box center [477, 48] width 86 height 19
select select "2022"
click at [434, 38] on select "2015 2016 2017 2018 2019 2020 2021 2022 2023 2024 2025 2026 2027 2028 2029 2030…" at bounding box center [477, 48] width 86 height 19
click at [233, 48] on span "Previous month" at bounding box center [234, 47] width 10 height 10
select select "7"
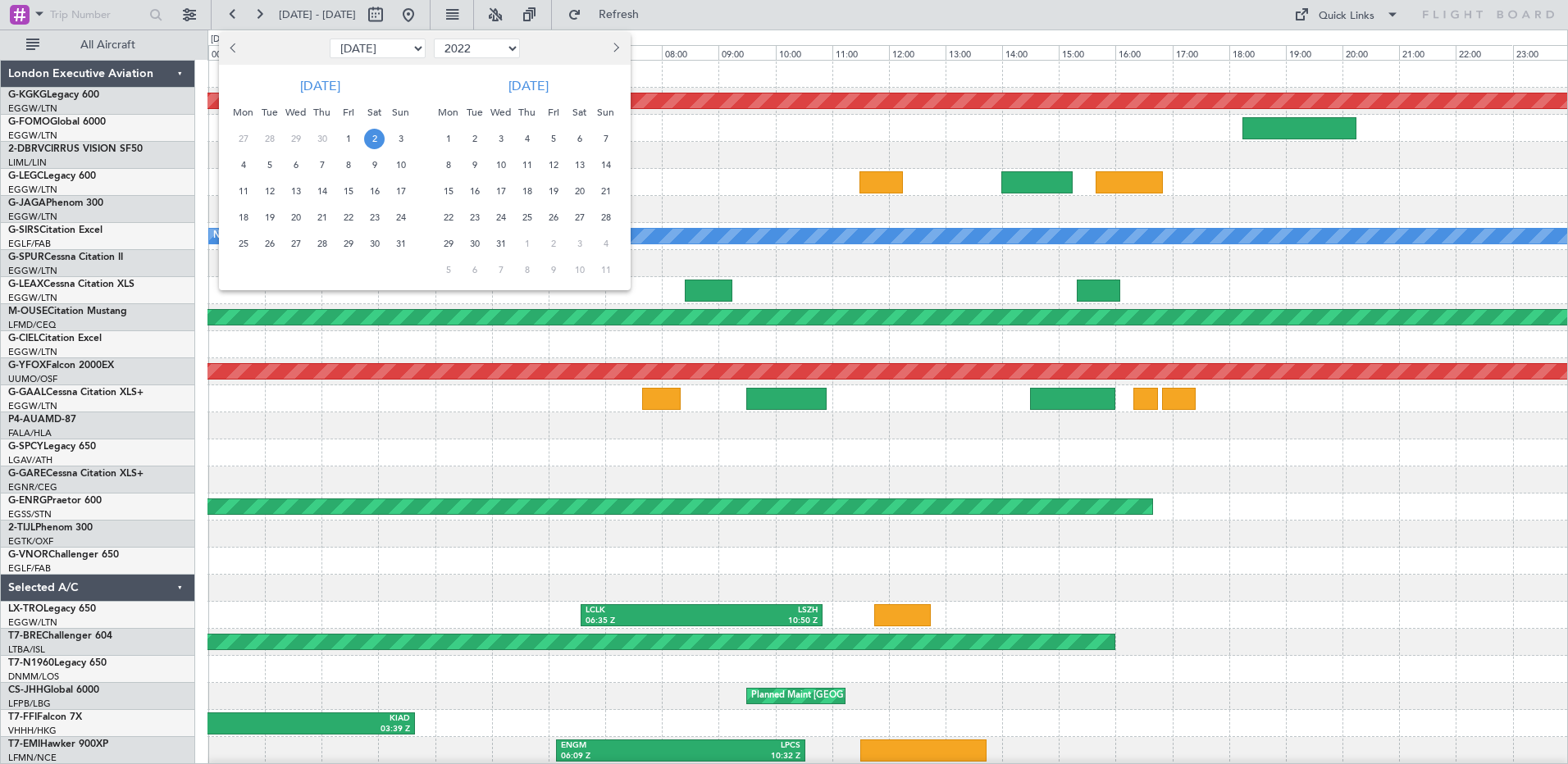
click at [372, 139] on span "2" at bounding box center [374, 138] width 20 height 20
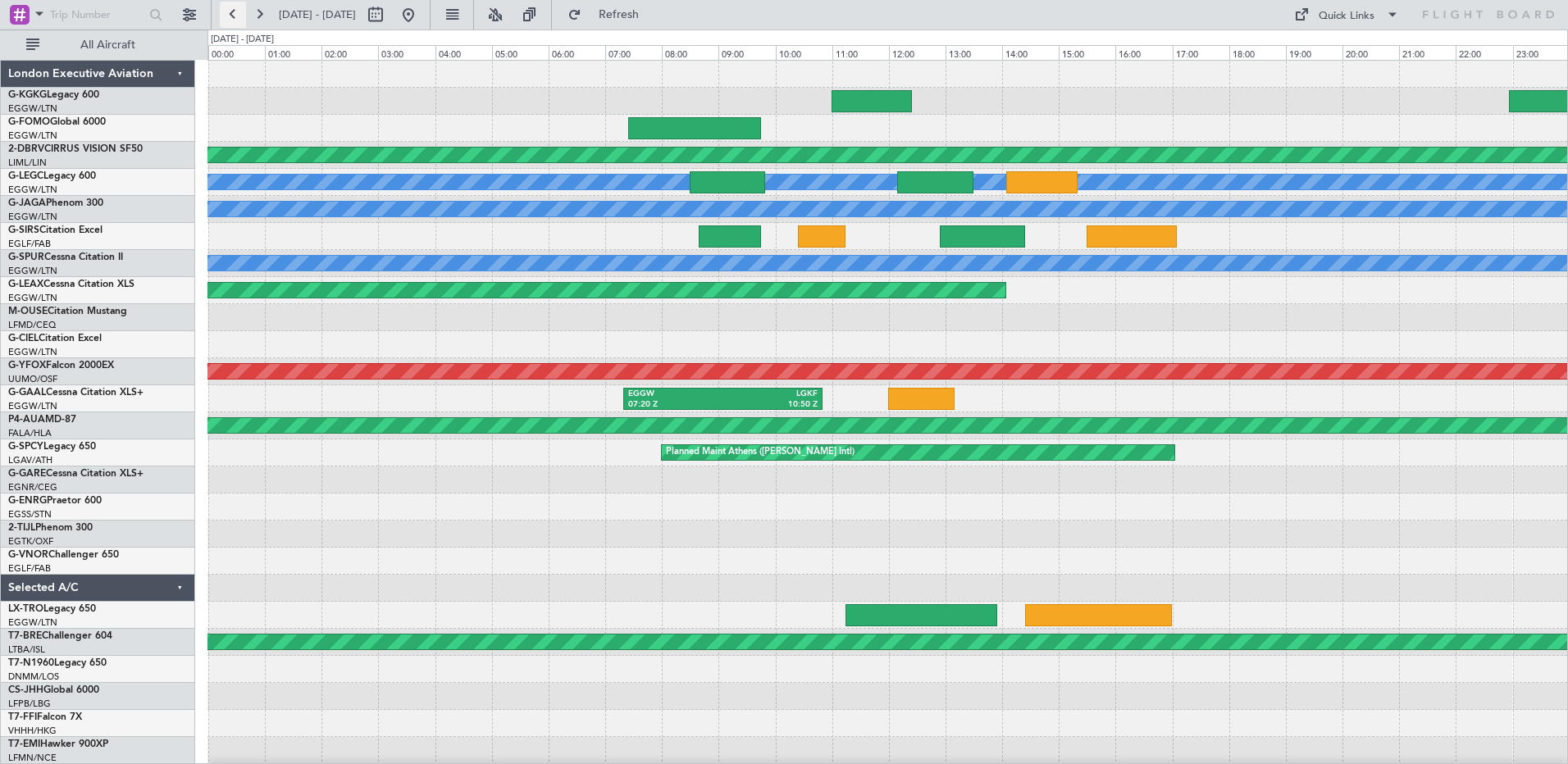
click at [236, 11] on button at bounding box center [233, 15] width 27 height 27
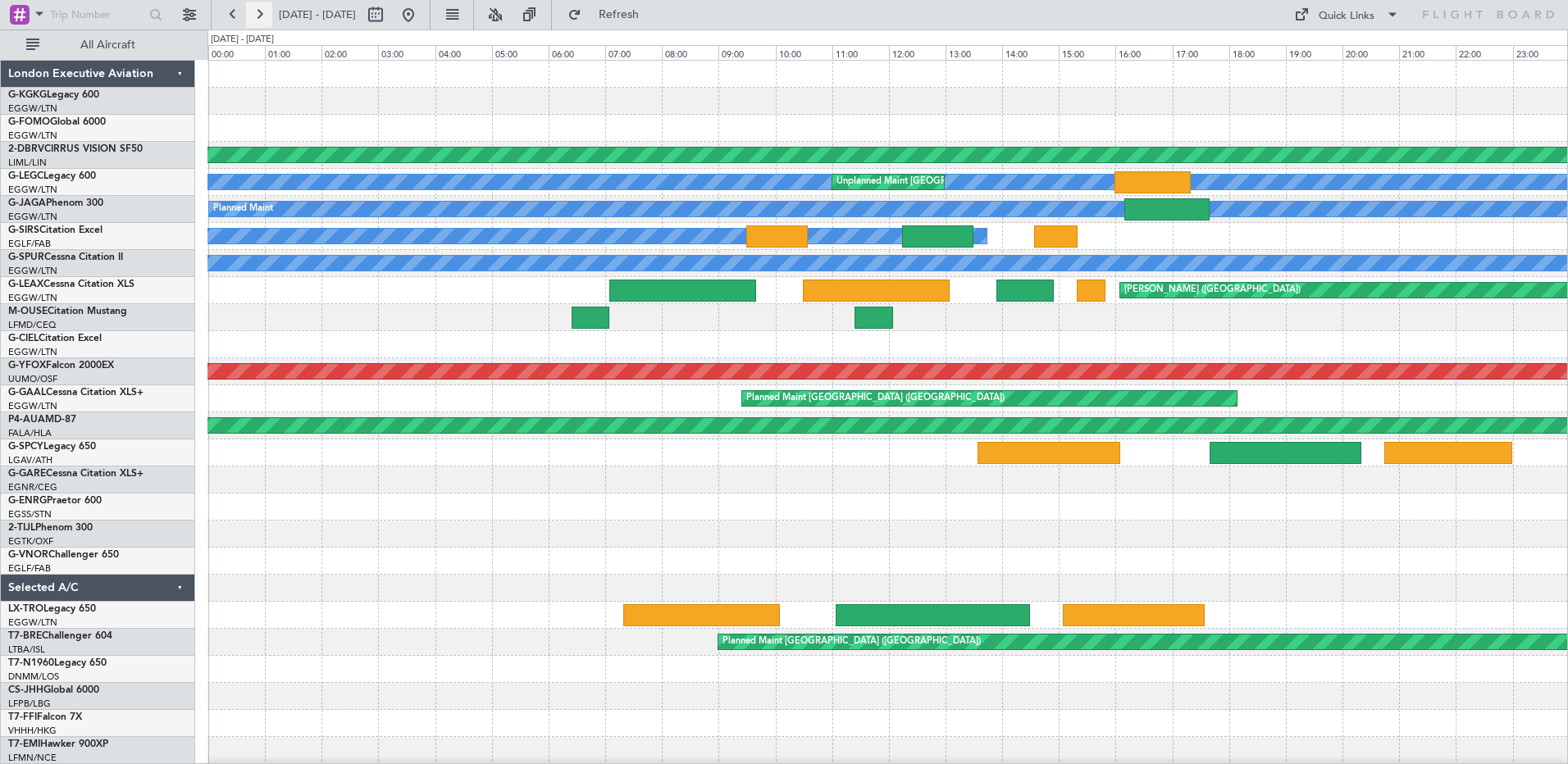
click at [260, 16] on button at bounding box center [260, 15] width 27 height 27
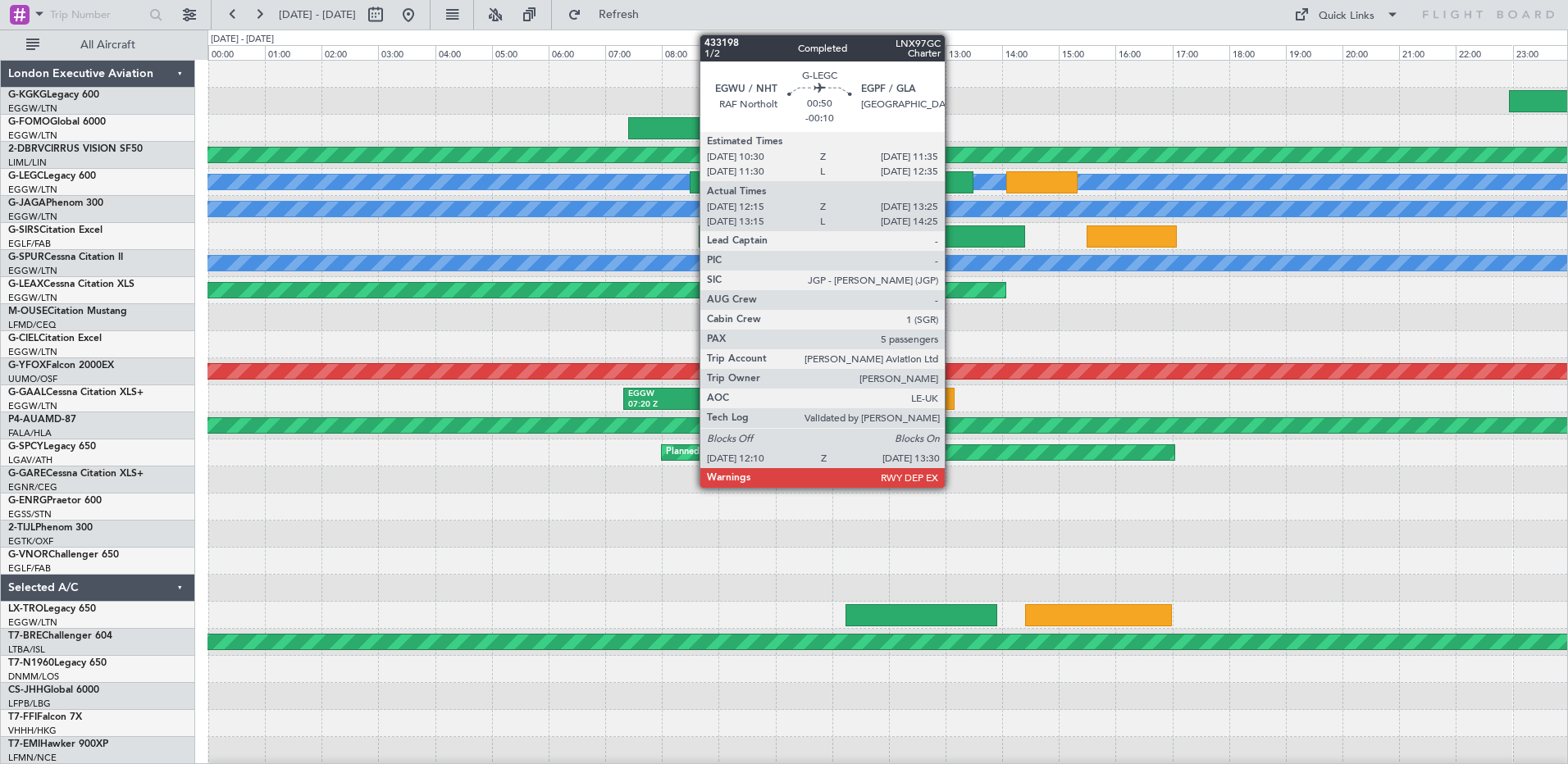
click at [952, 180] on div at bounding box center [935, 182] width 76 height 22
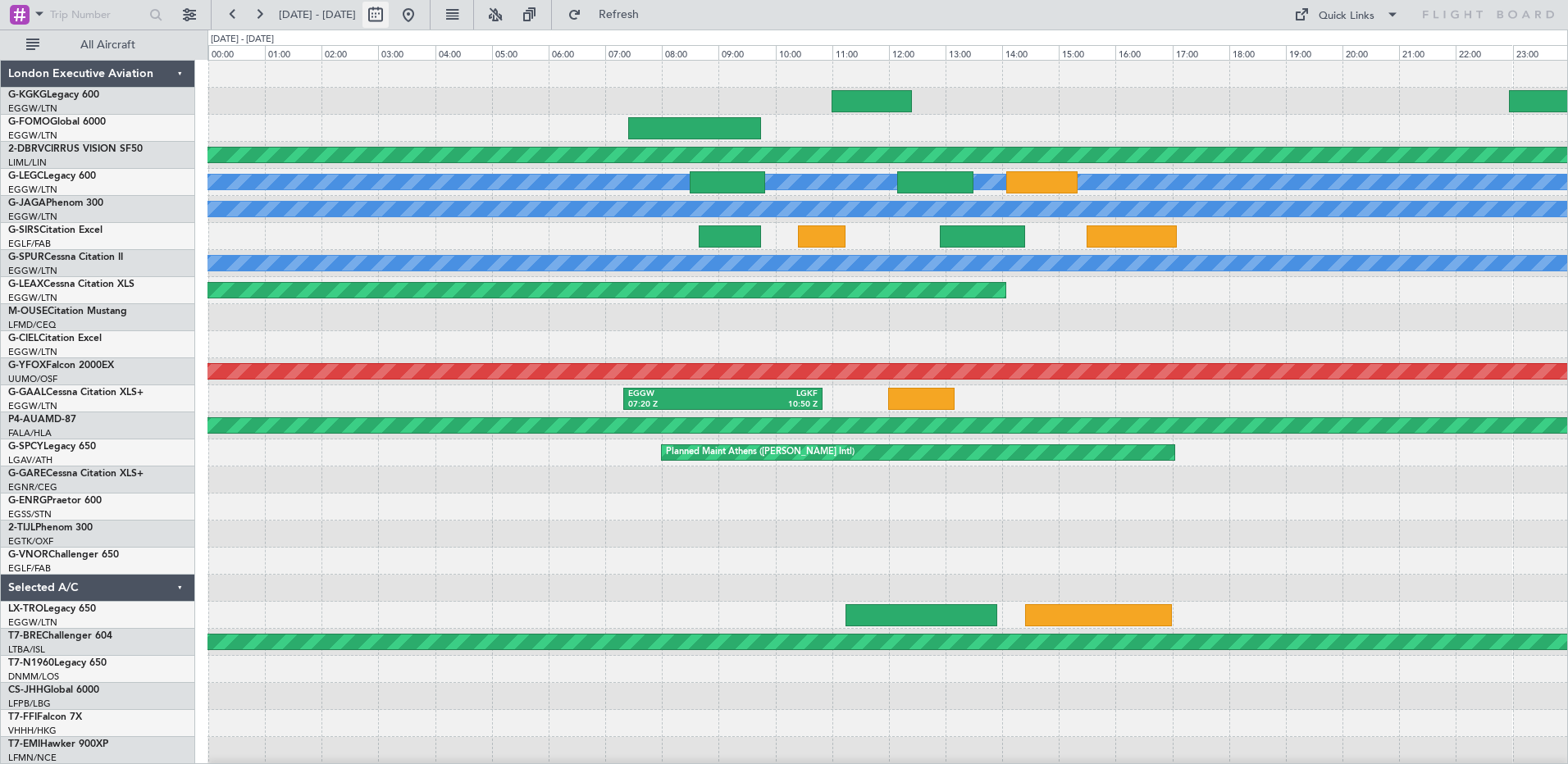
click at [389, 13] on button at bounding box center [376, 15] width 27 height 27
select select "7"
select select "2022"
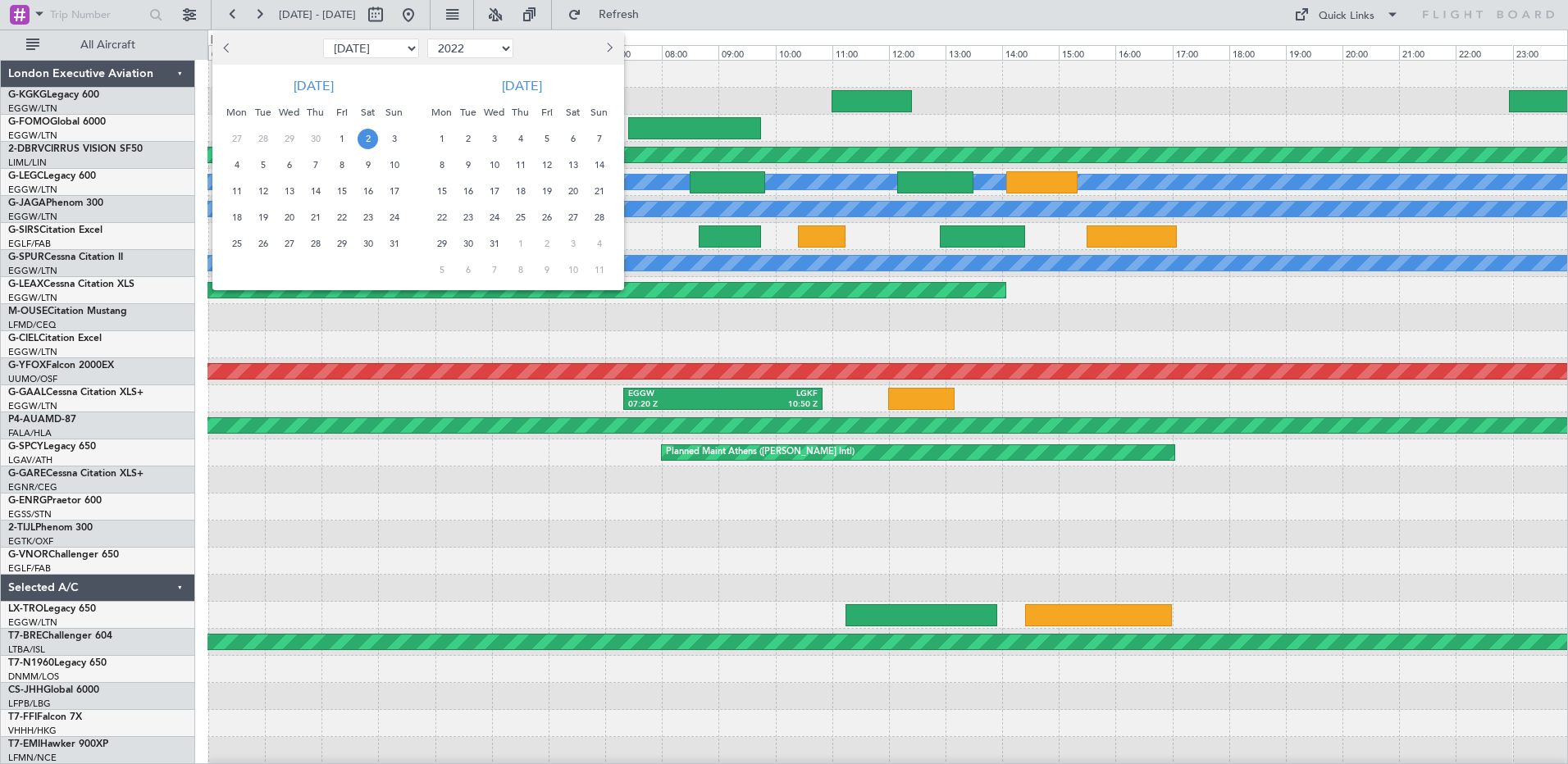
click at [342, 246] on span "29" at bounding box center [341, 244] width 20 height 20
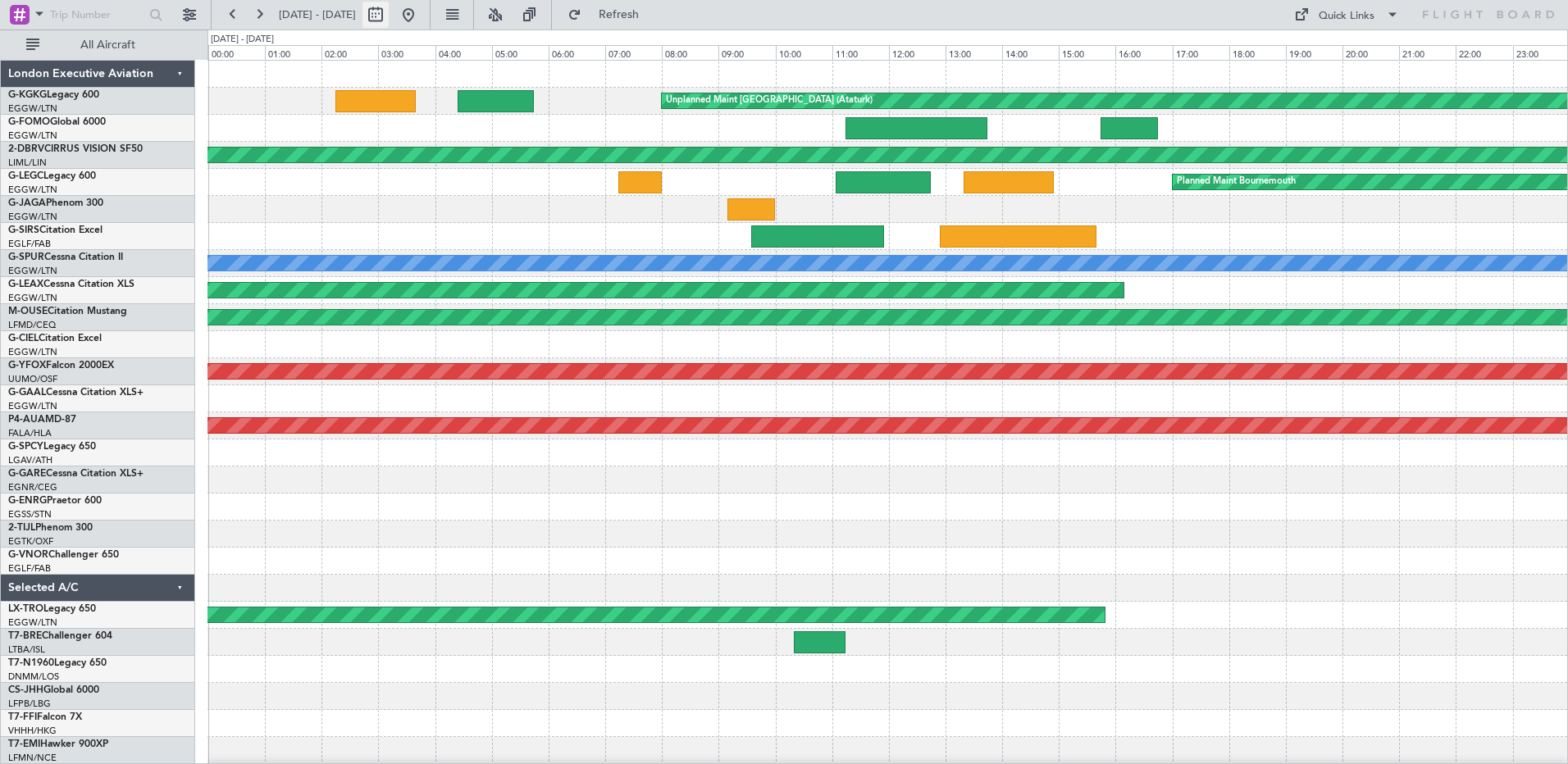
click at [389, 13] on button at bounding box center [376, 15] width 27 height 27
select select "7"
select select "2022"
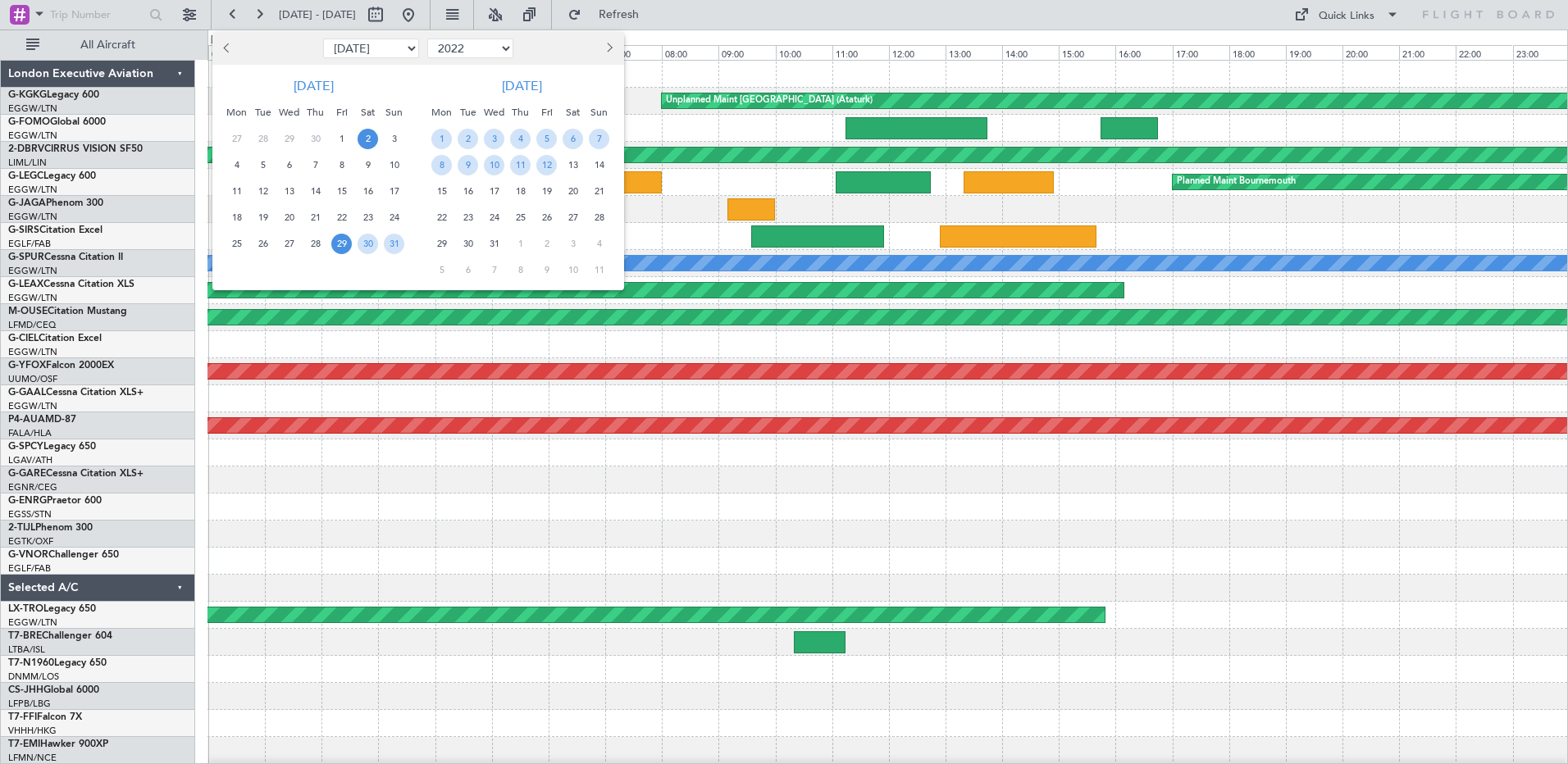
click at [367, 142] on span "2" at bounding box center [367, 138] width 20 height 20
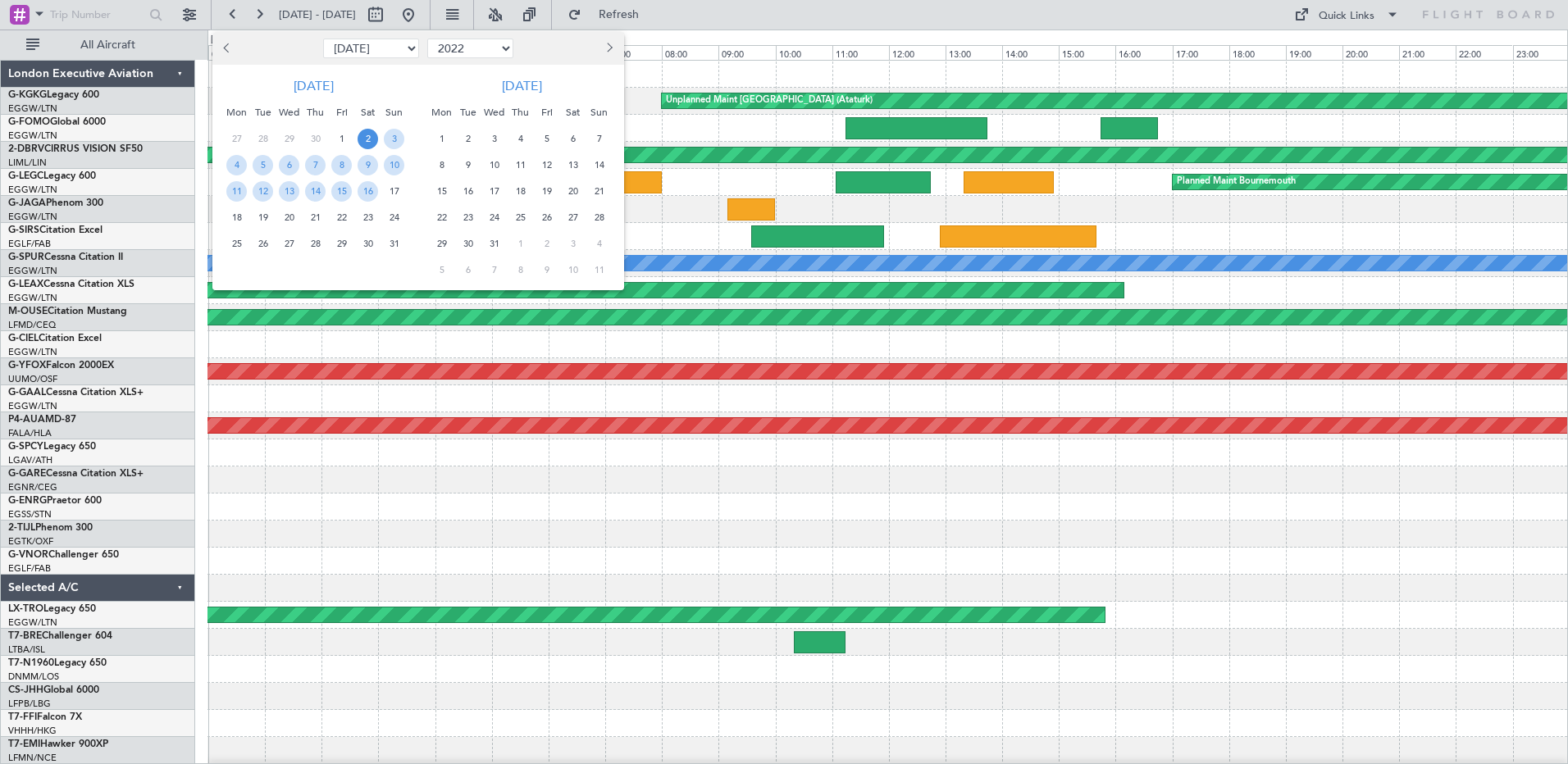
click at [367, 142] on span "2" at bounding box center [367, 138] width 20 height 20
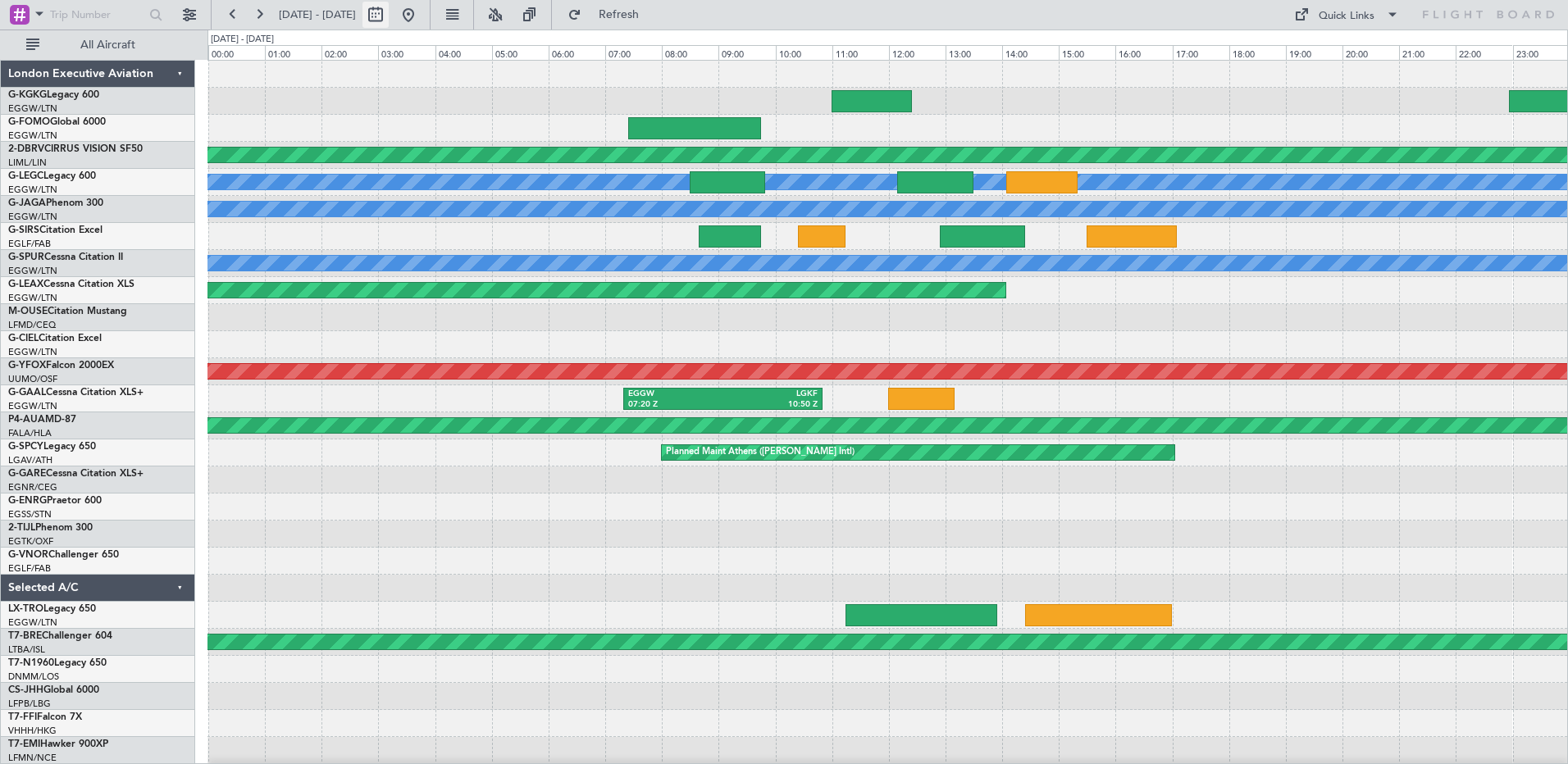
click at [389, 10] on button at bounding box center [376, 15] width 27 height 27
select select "7"
select select "2022"
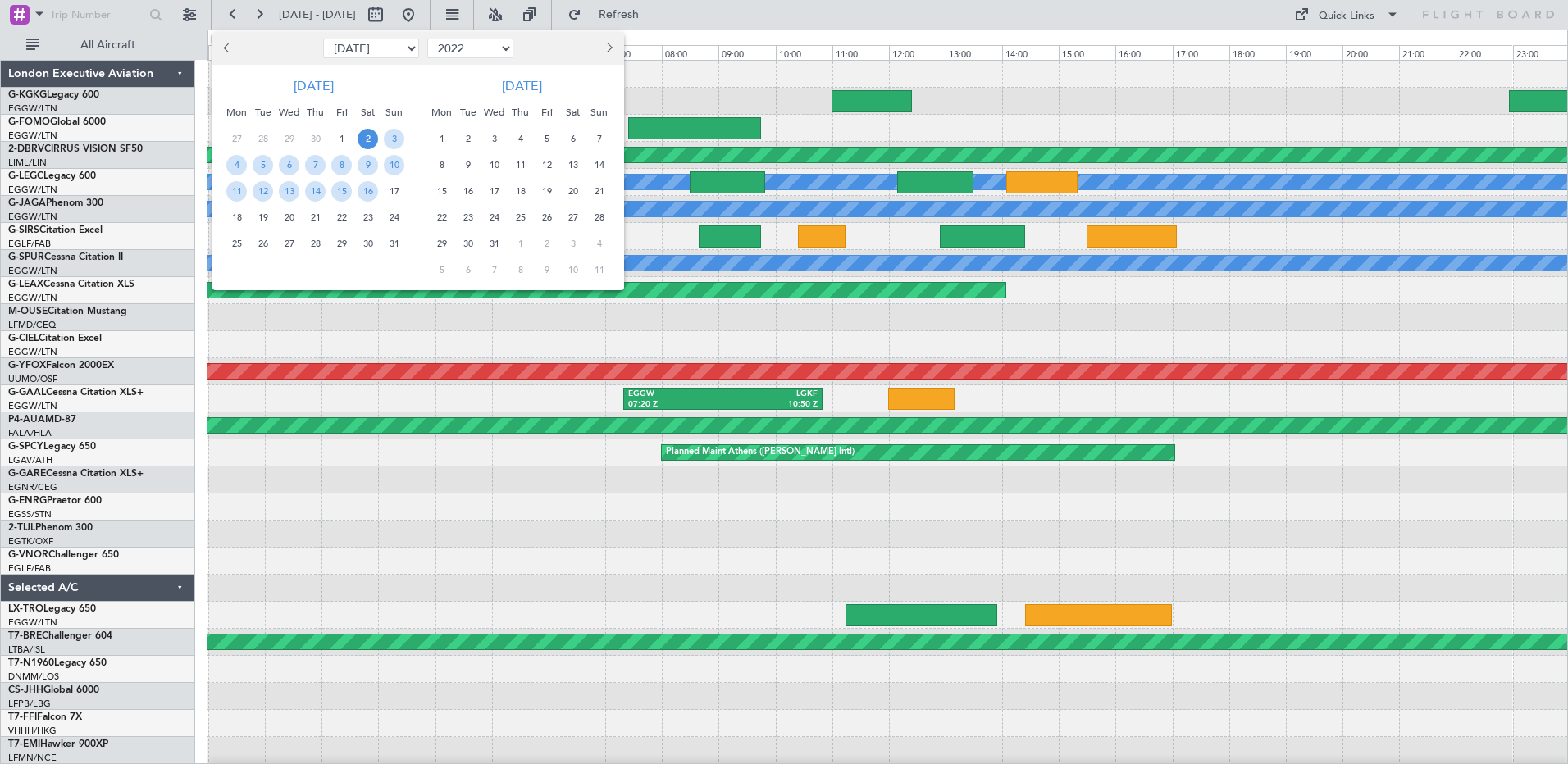
click at [547, 138] on span "5" at bounding box center [546, 138] width 20 height 20
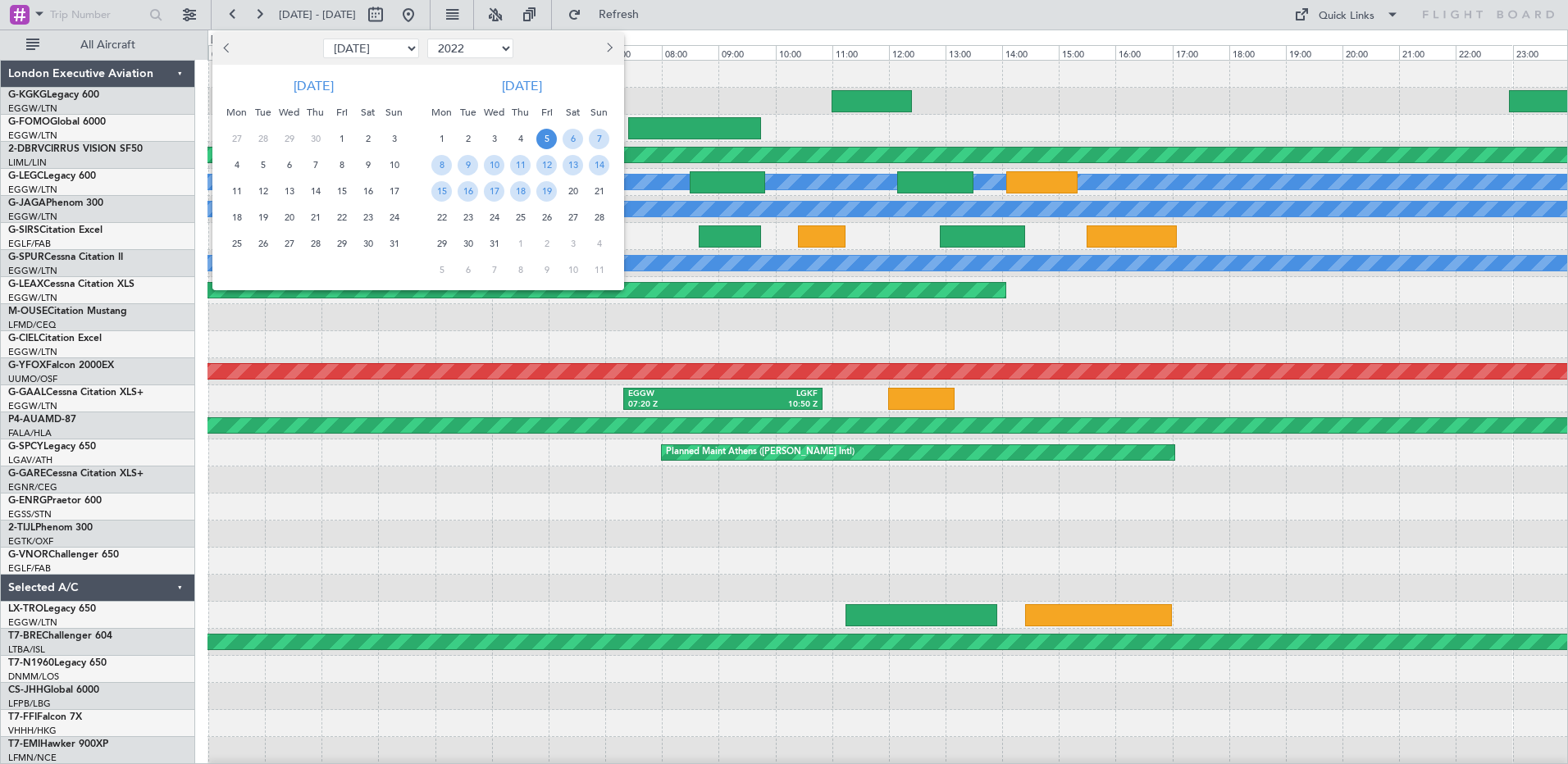
click at [547, 138] on span "5" at bounding box center [546, 138] width 20 height 20
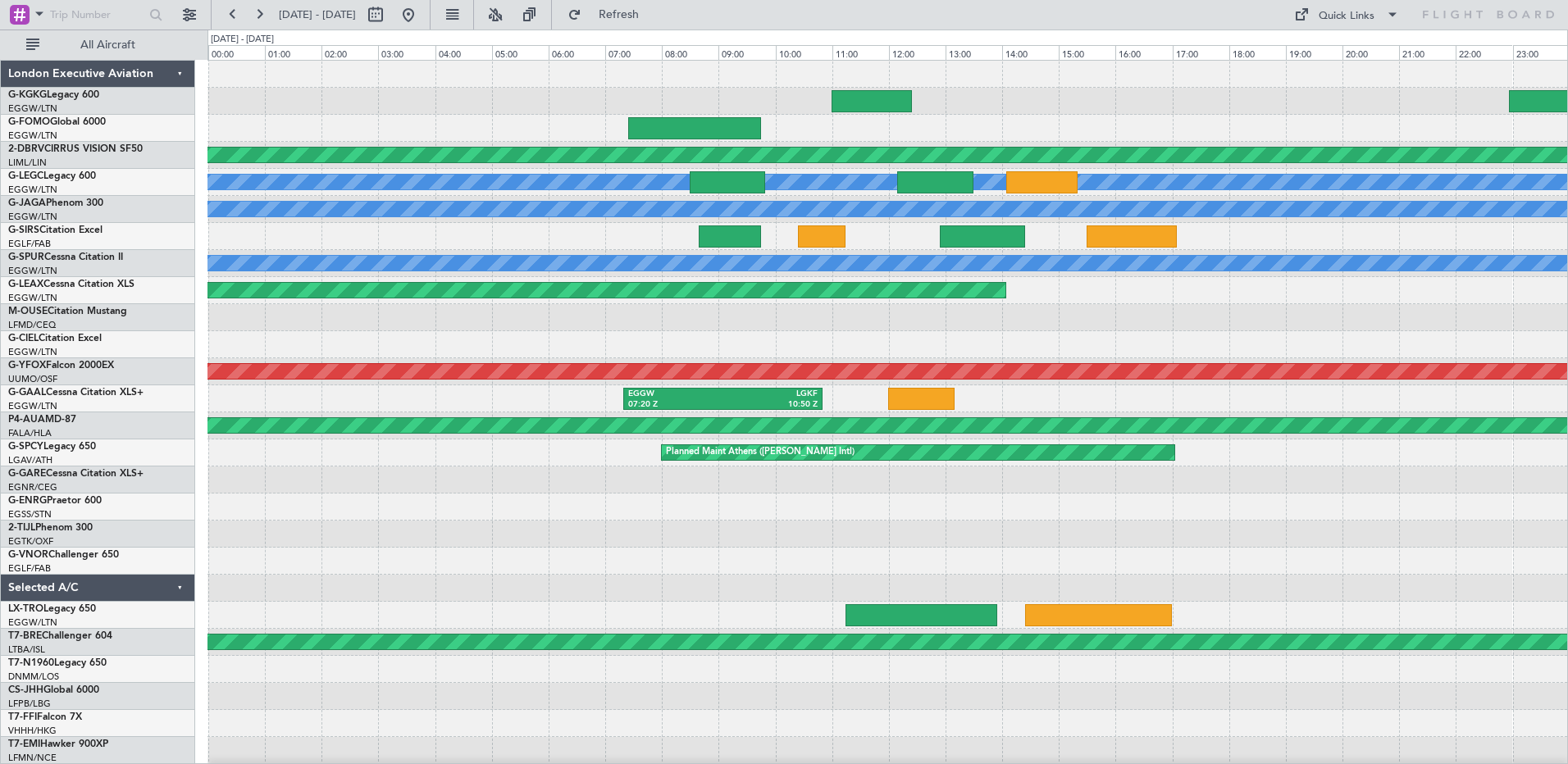
select select "8"
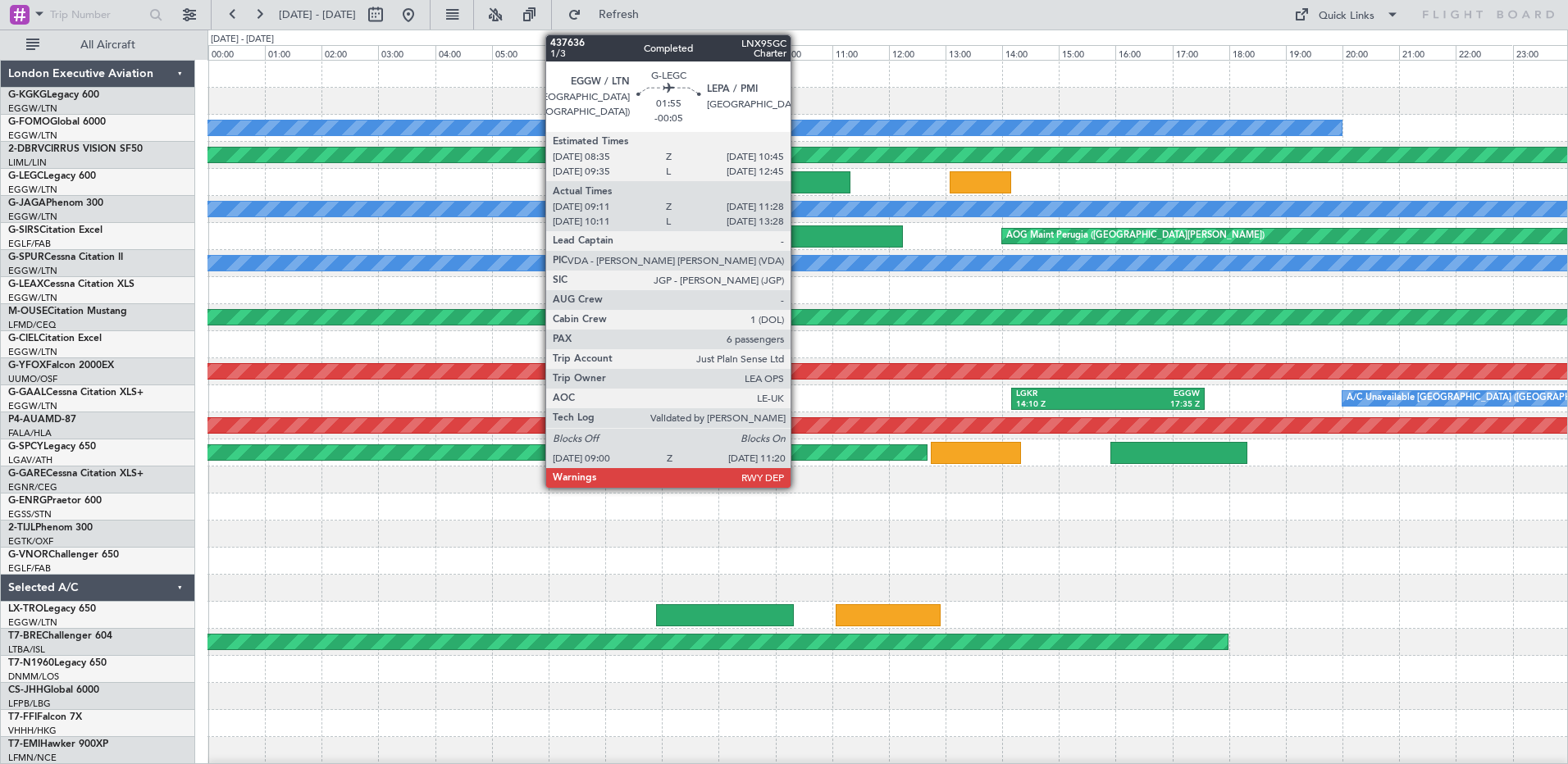
click at [798, 180] on div at bounding box center [784, 182] width 133 height 22
